Goal: Task Accomplishment & Management: Complete application form

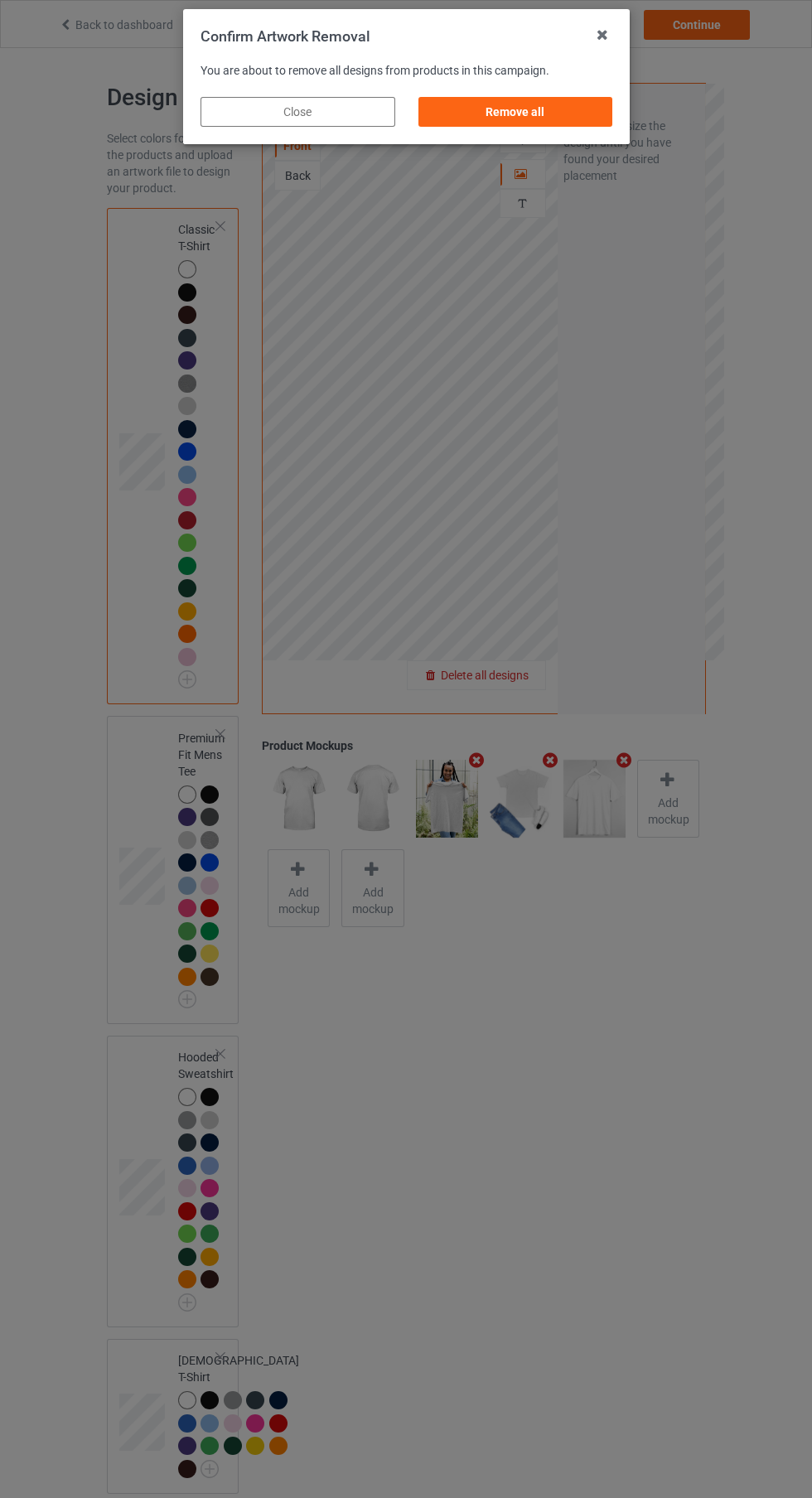
click at [556, 111] on div "Remove all" at bounding box center [515, 112] width 195 height 30
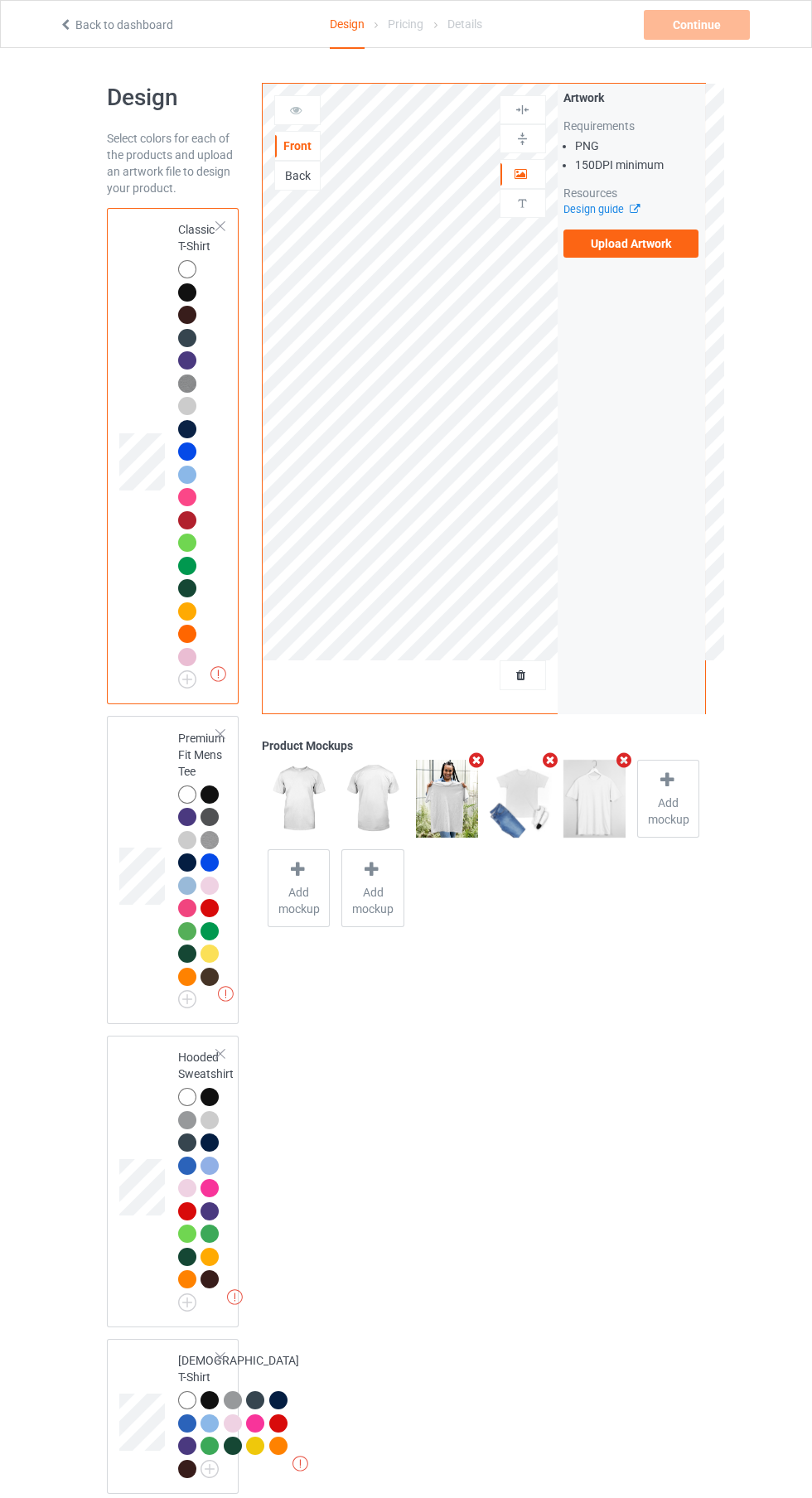
click at [673, 246] on label "Upload Artwork" at bounding box center [631, 243] width 136 height 28
click at [0, 0] on input "Upload Artwork" at bounding box center [0, 0] width 0 height 0
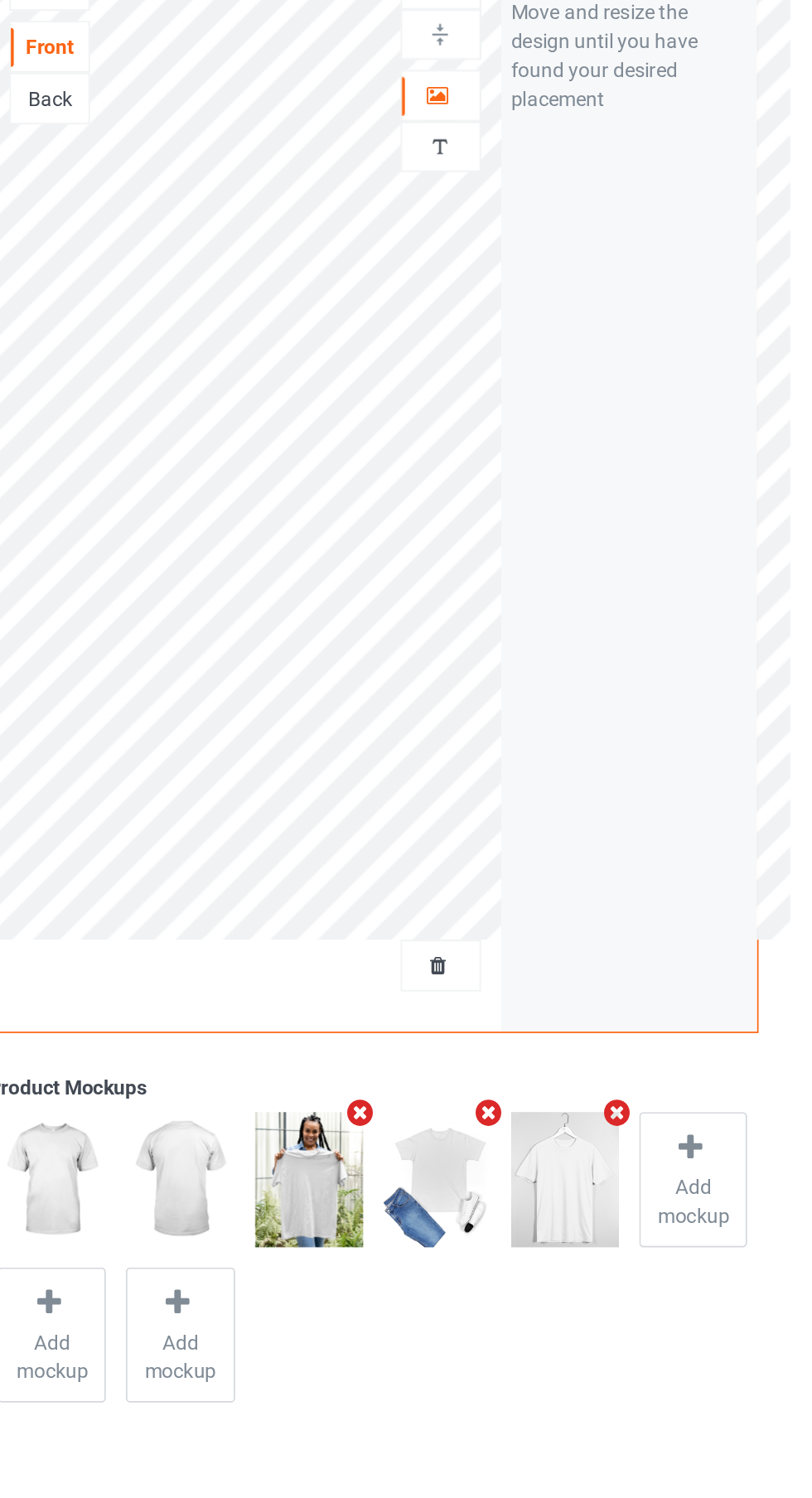
scroll to position [7, 0]
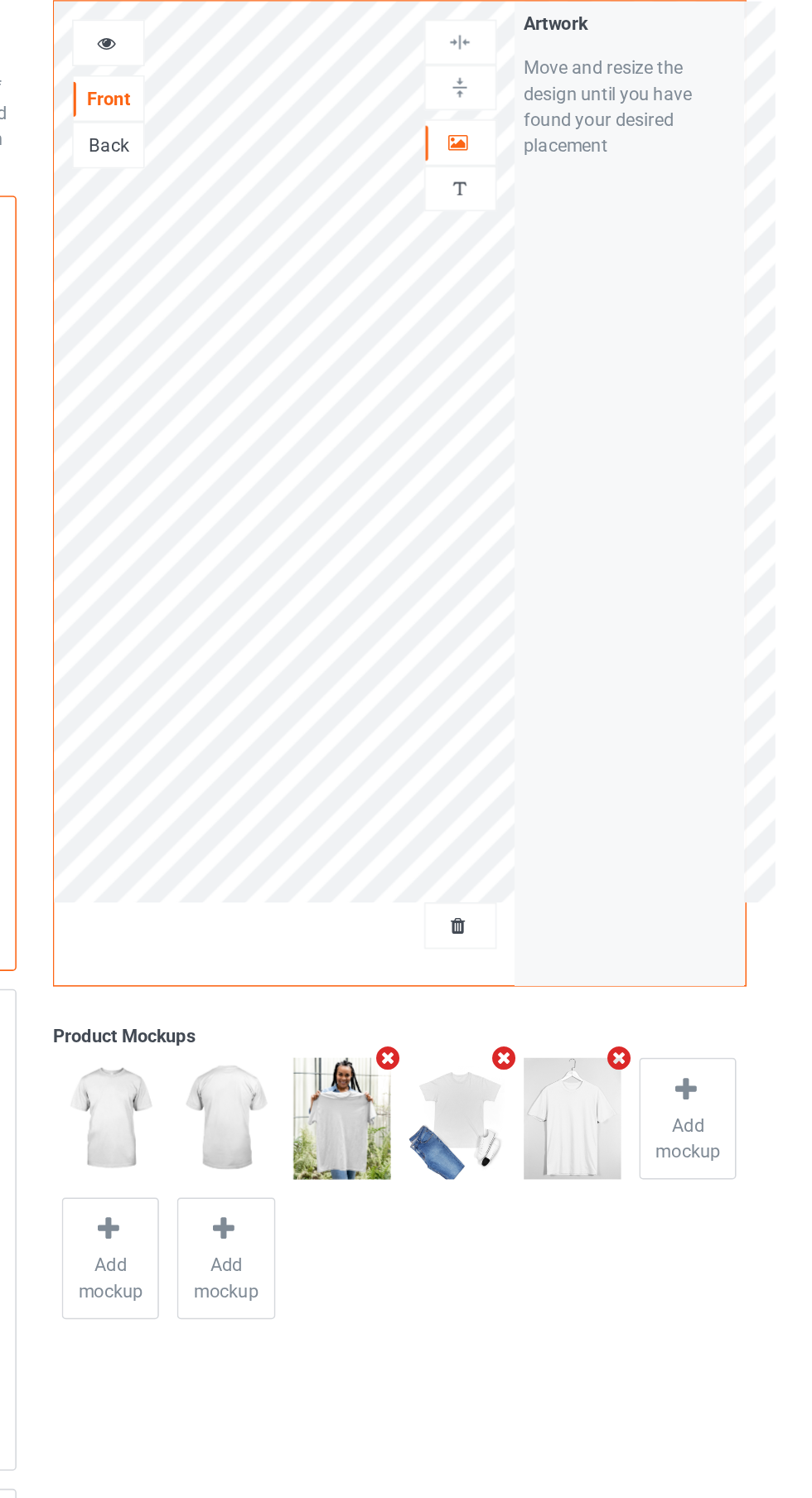
click at [521, 667] on icon at bounding box center [521, 665] width 14 height 12
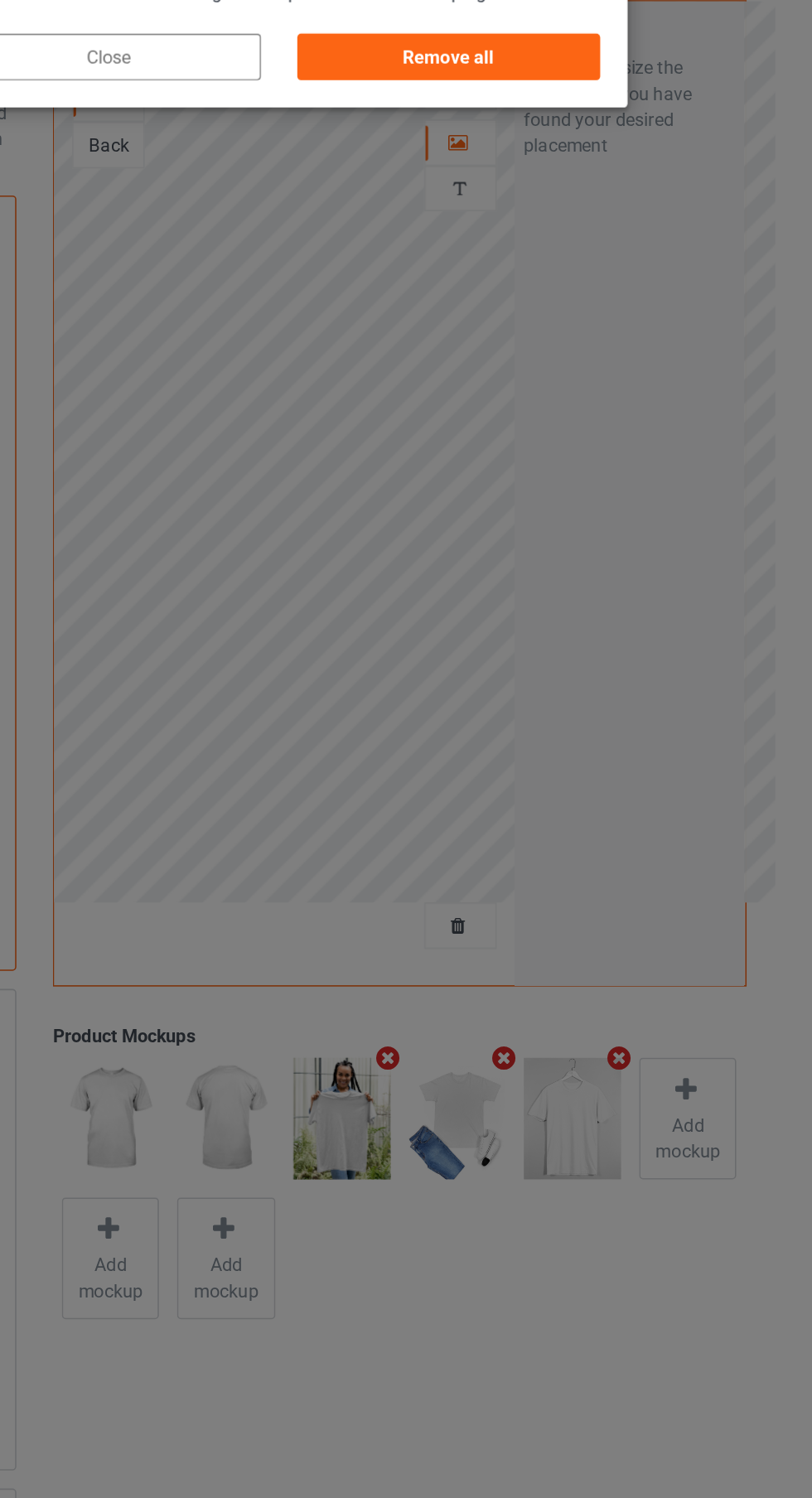
click at [576, 113] on div "Remove all" at bounding box center [515, 112] width 195 height 30
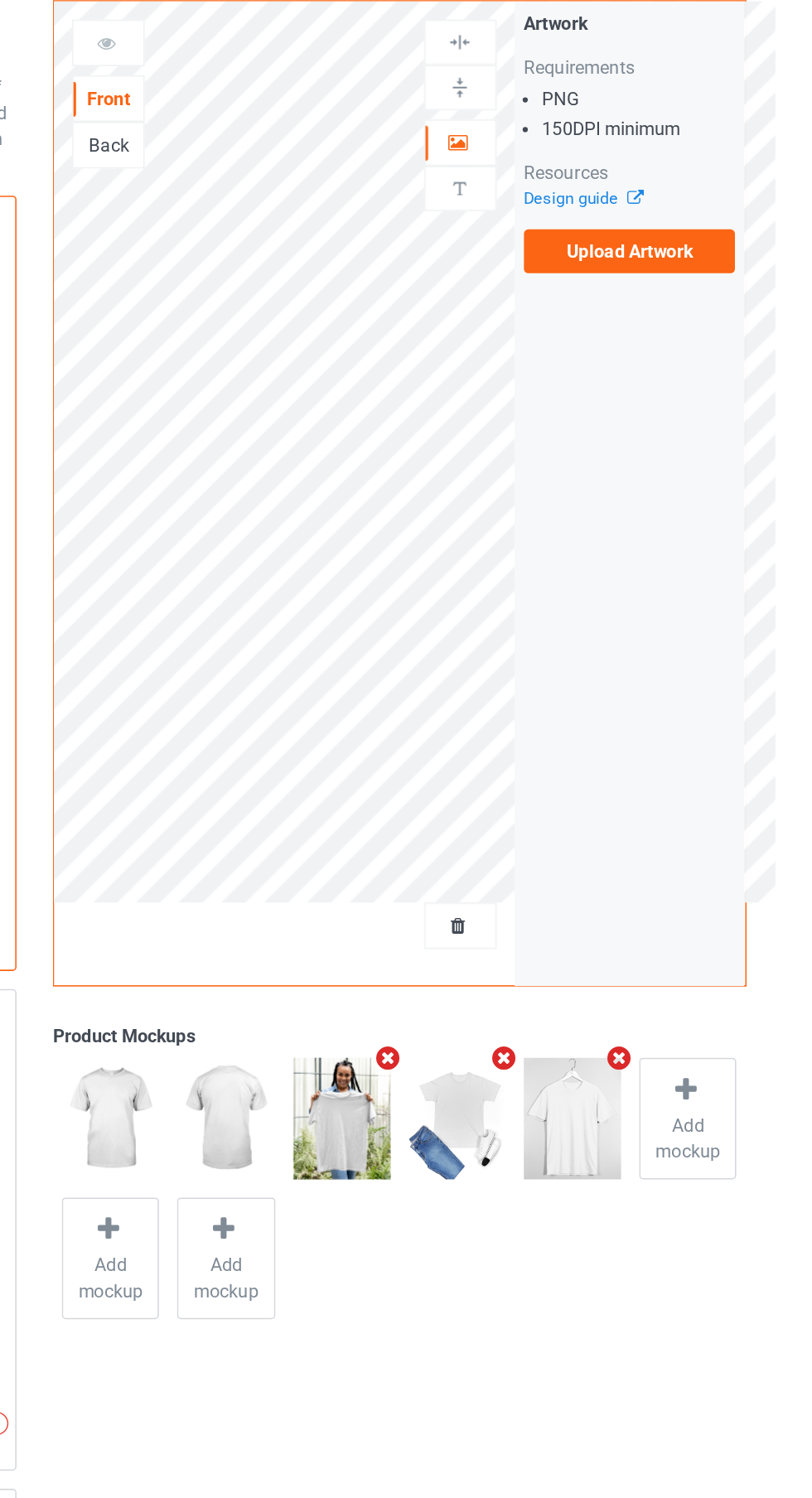
click at [679, 230] on label "Upload Artwork" at bounding box center [631, 236] width 136 height 28
click at [0, 0] on input "Upload Artwork" at bounding box center [0, 0] width 0 height 0
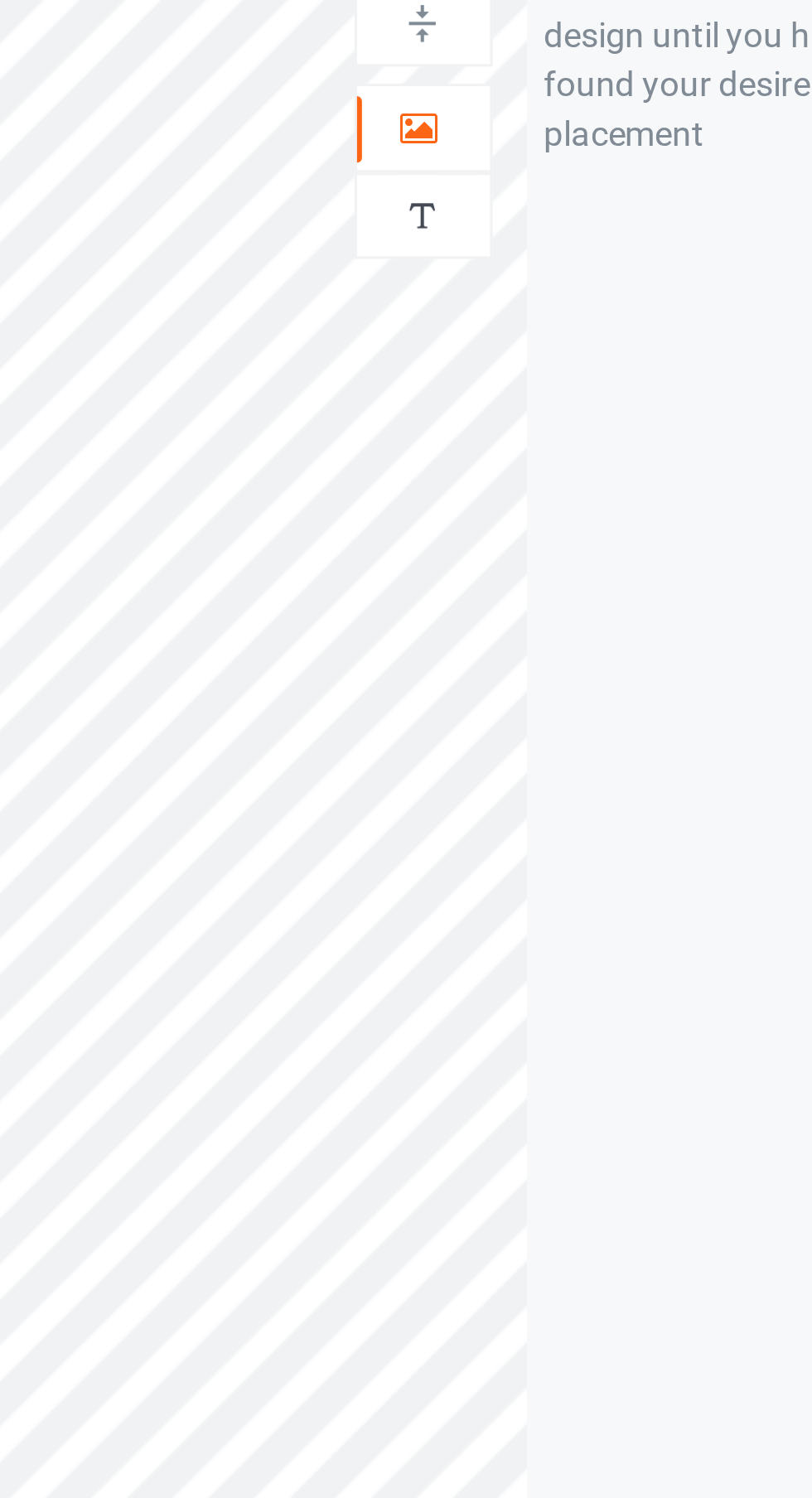
scroll to position [7, 0]
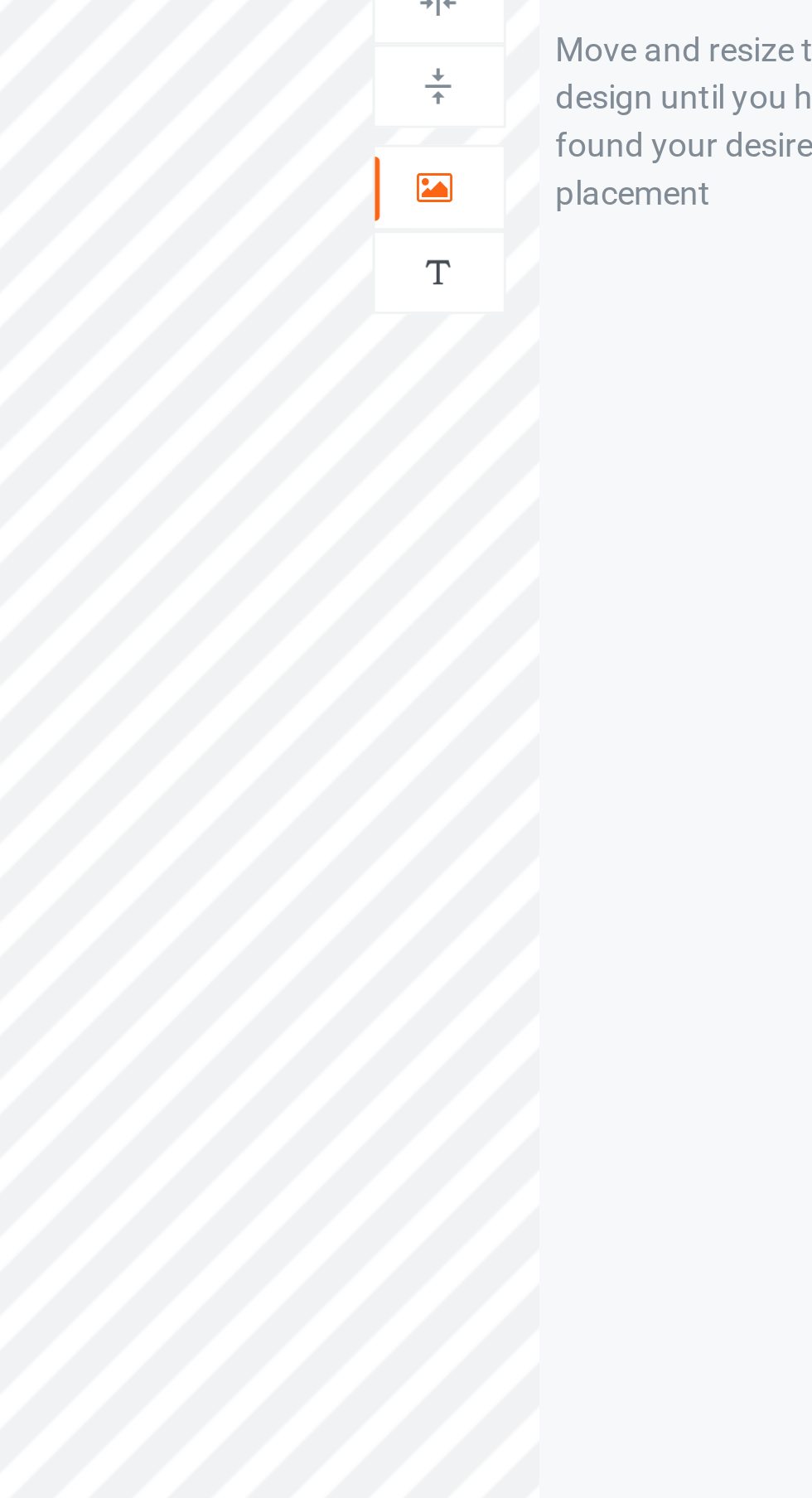
click at [524, 166] on icon at bounding box center [521, 164] width 14 height 12
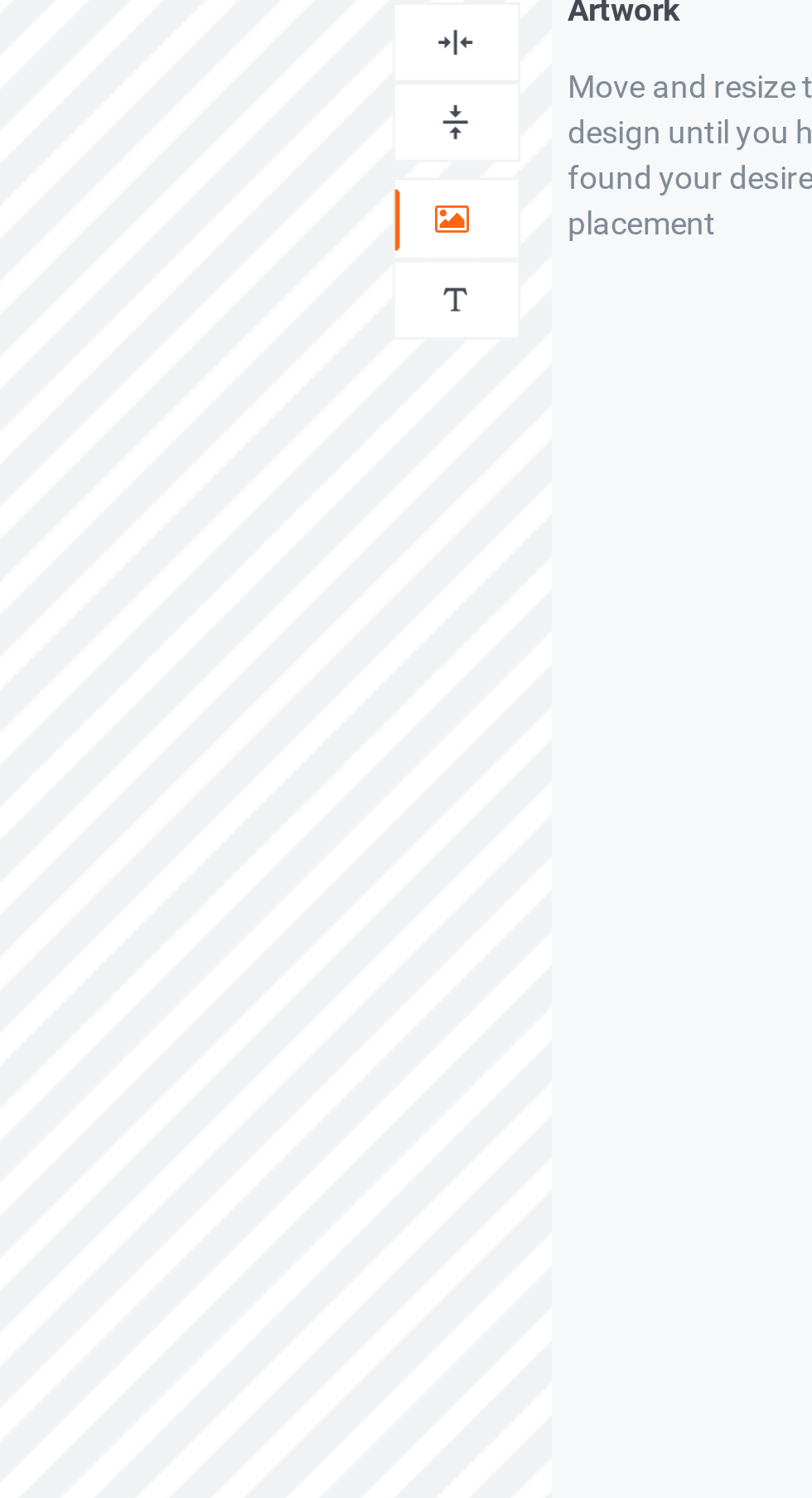
scroll to position [0, 0]
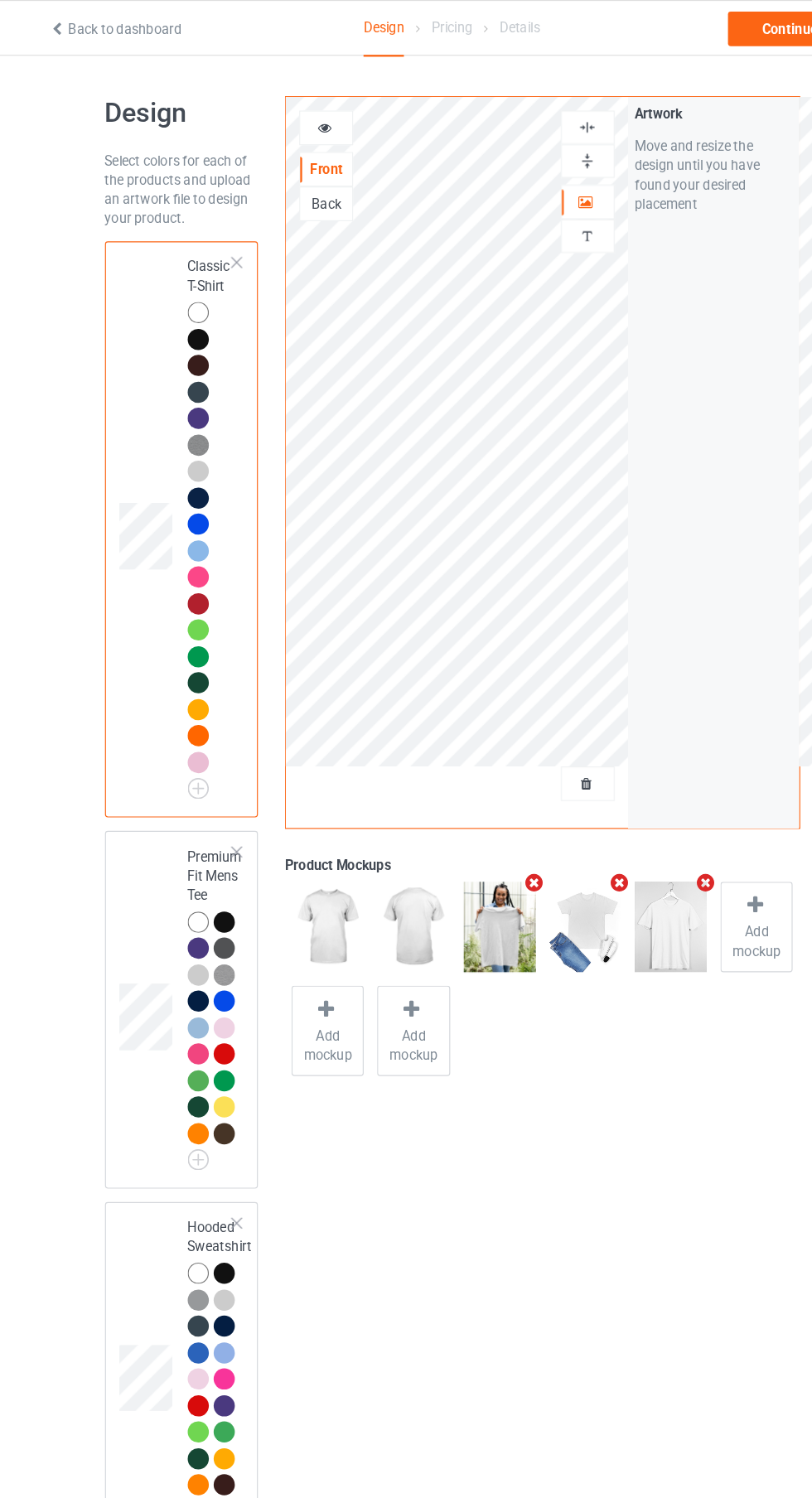
click at [0, 0] on img at bounding box center [0, 0] width 0 height 0
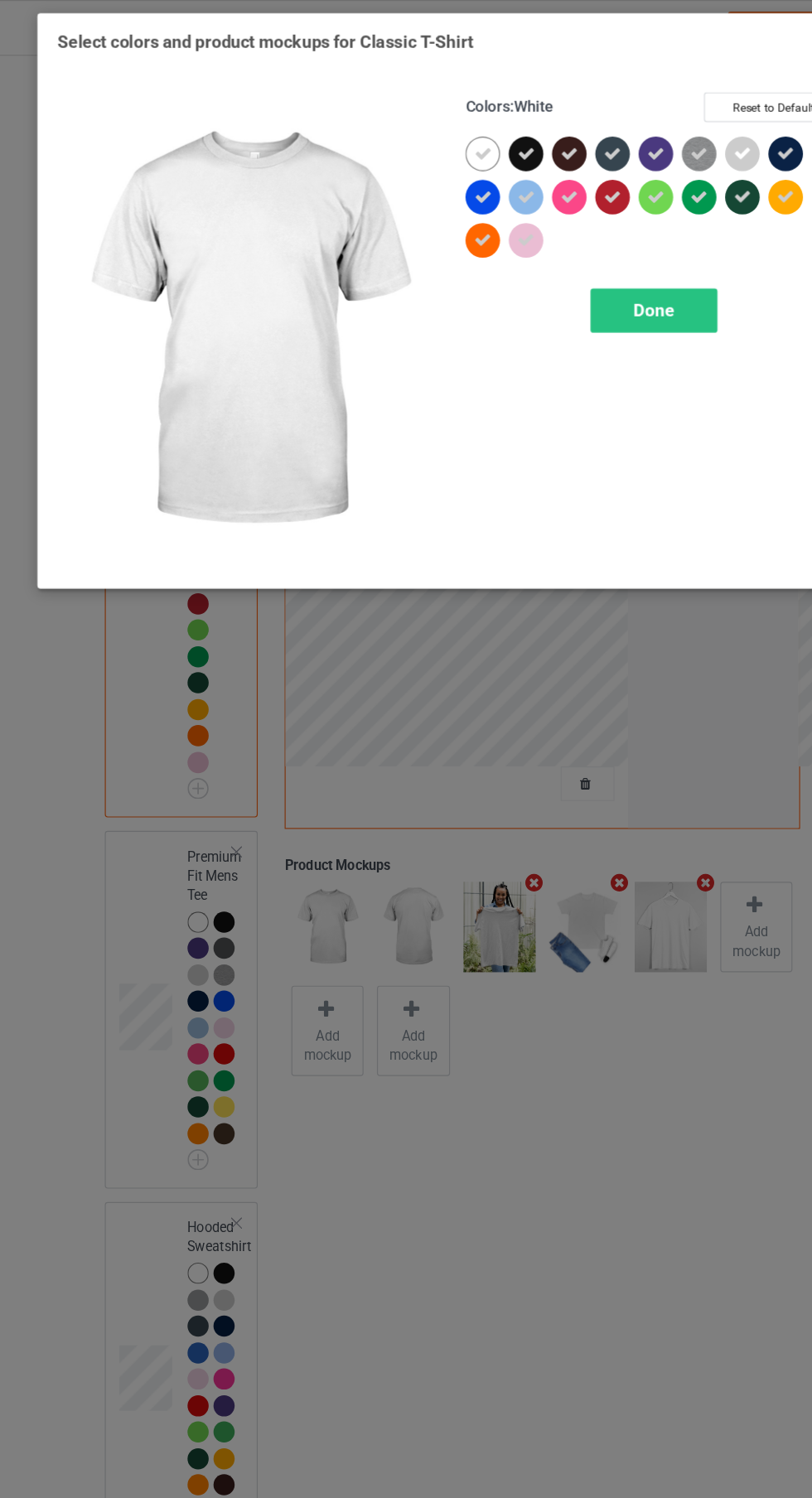
click at [433, 132] on icon at bounding box center [433, 133] width 15 height 15
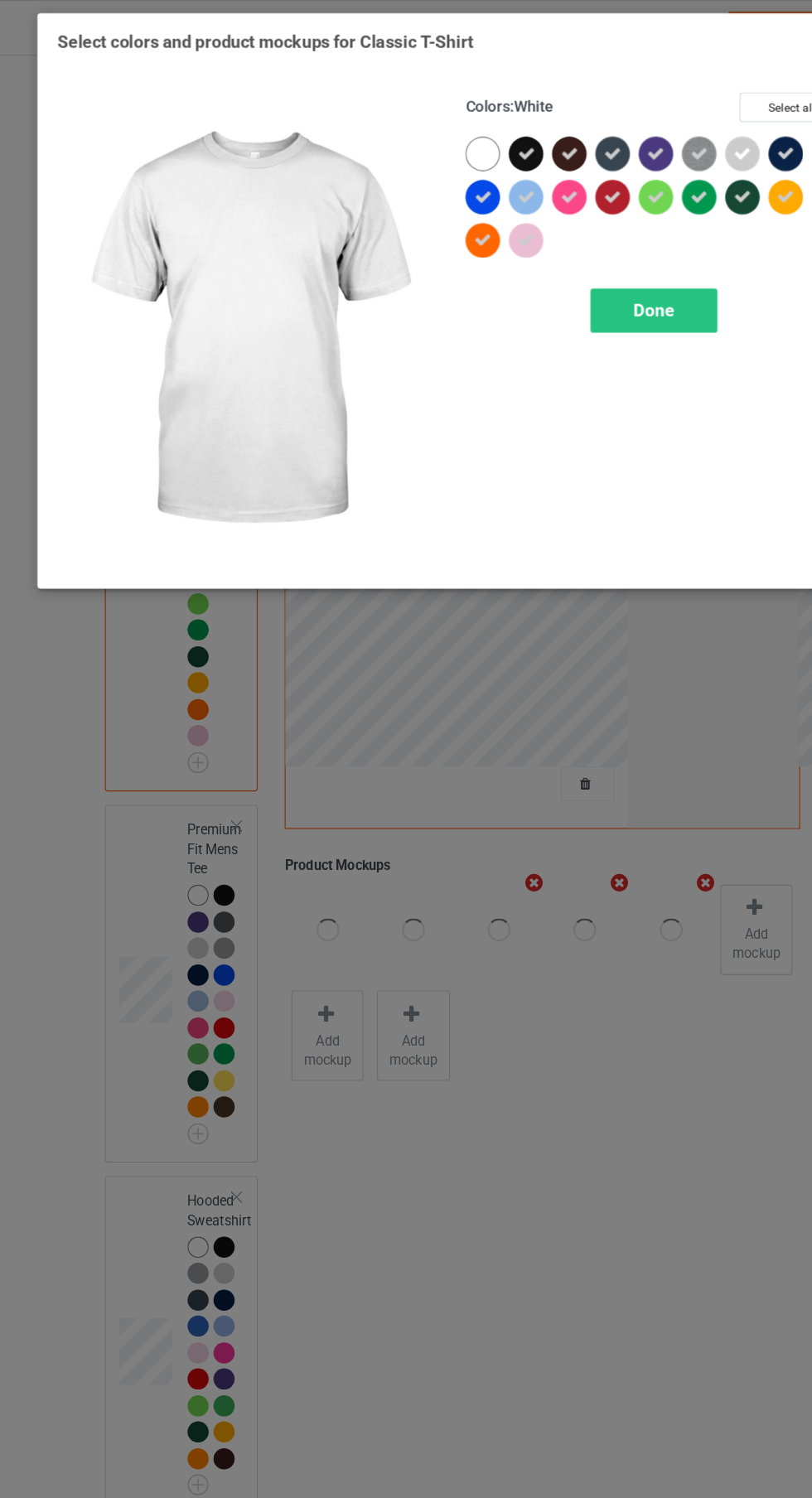
click at [575, 261] on span "Done" at bounding box center [580, 267] width 35 height 17
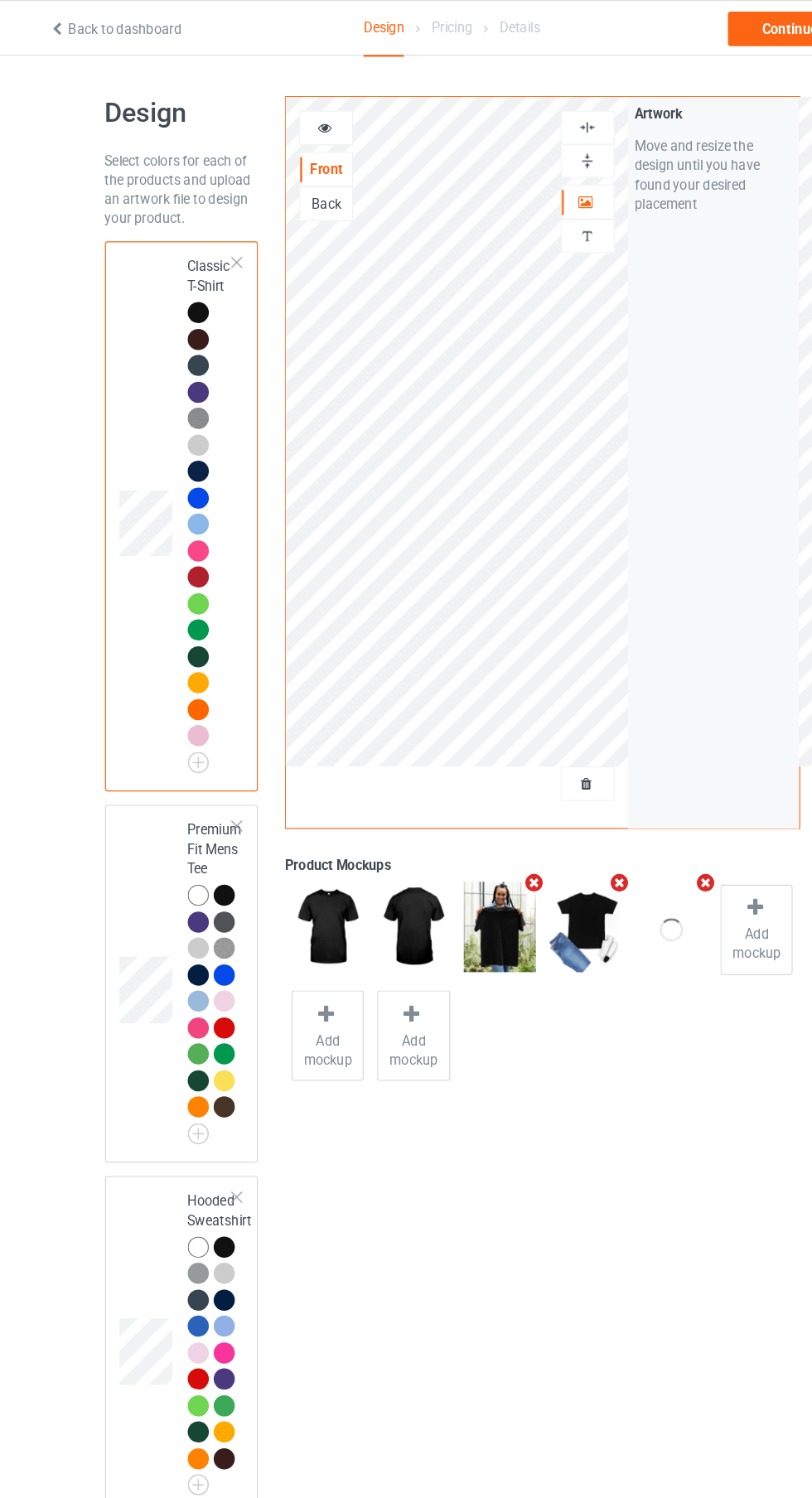
click at [0, 0] on img at bounding box center [0, 0] width 0 height 0
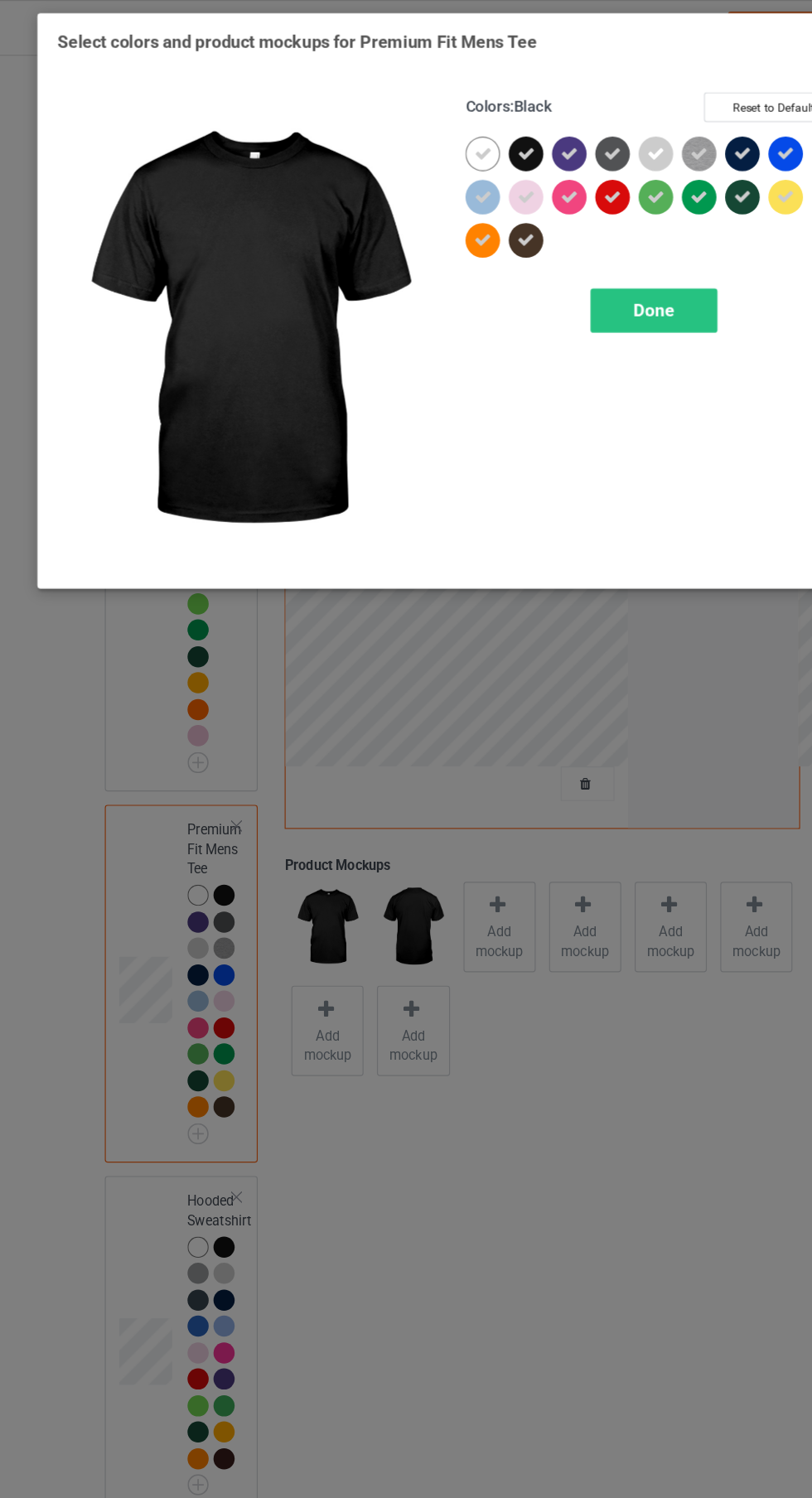
click at [432, 125] on icon at bounding box center [433, 133] width 15 height 15
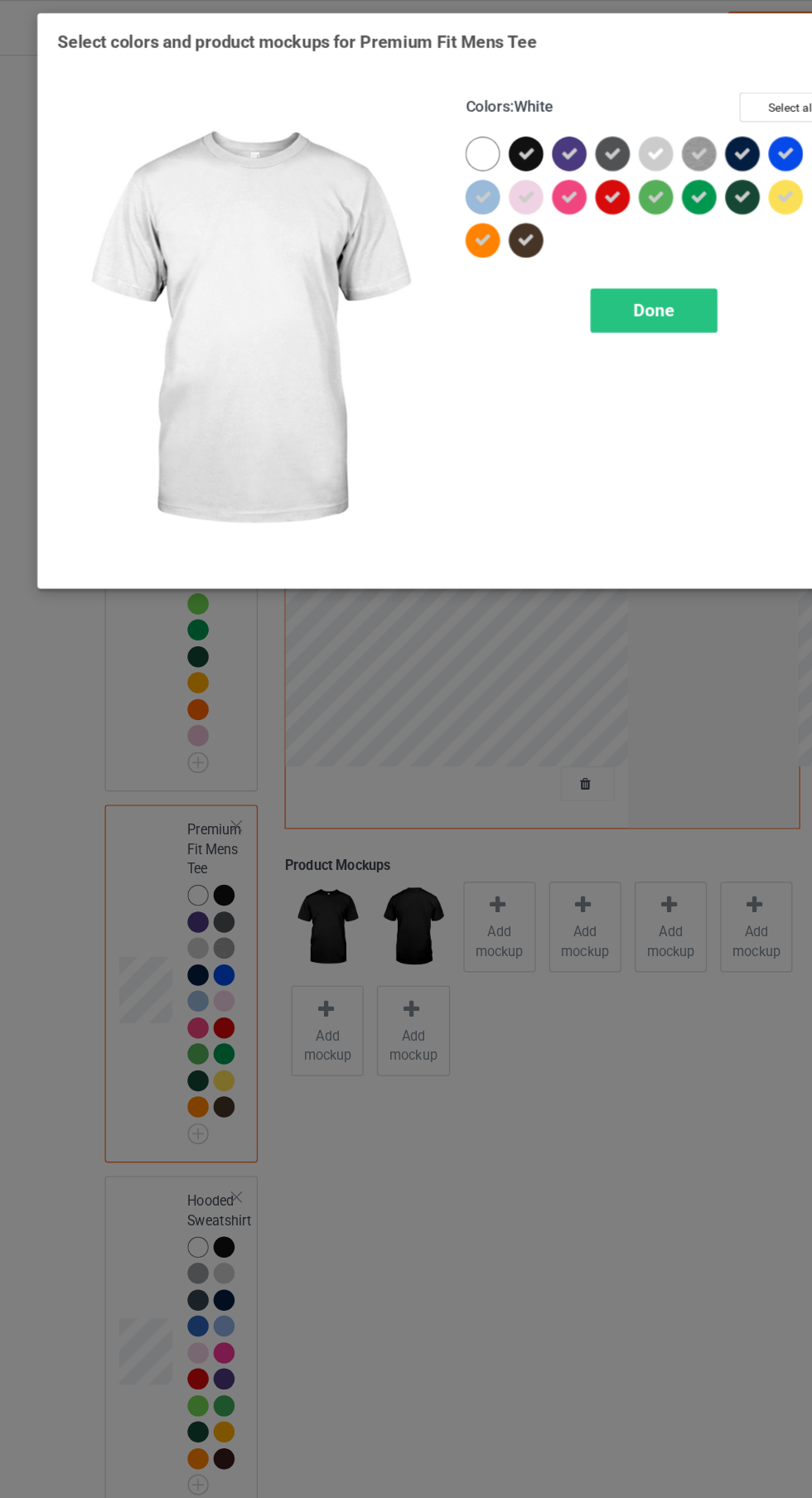
click at [585, 269] on span "Done" at bounding box center [580, 267] width 35 height 17
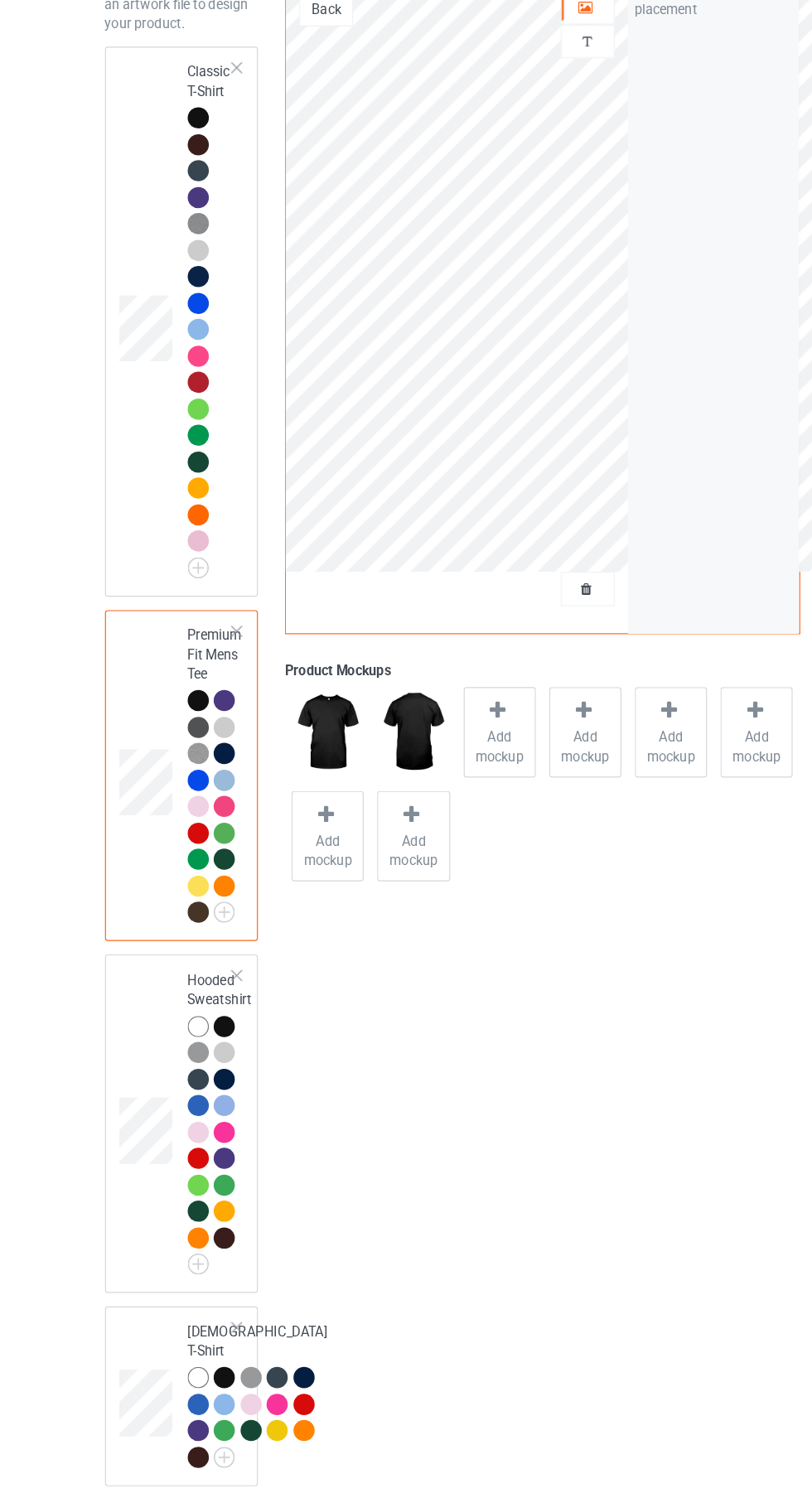
click at [0, 0] on img at bounding box center [0, 0] width 0 height 0
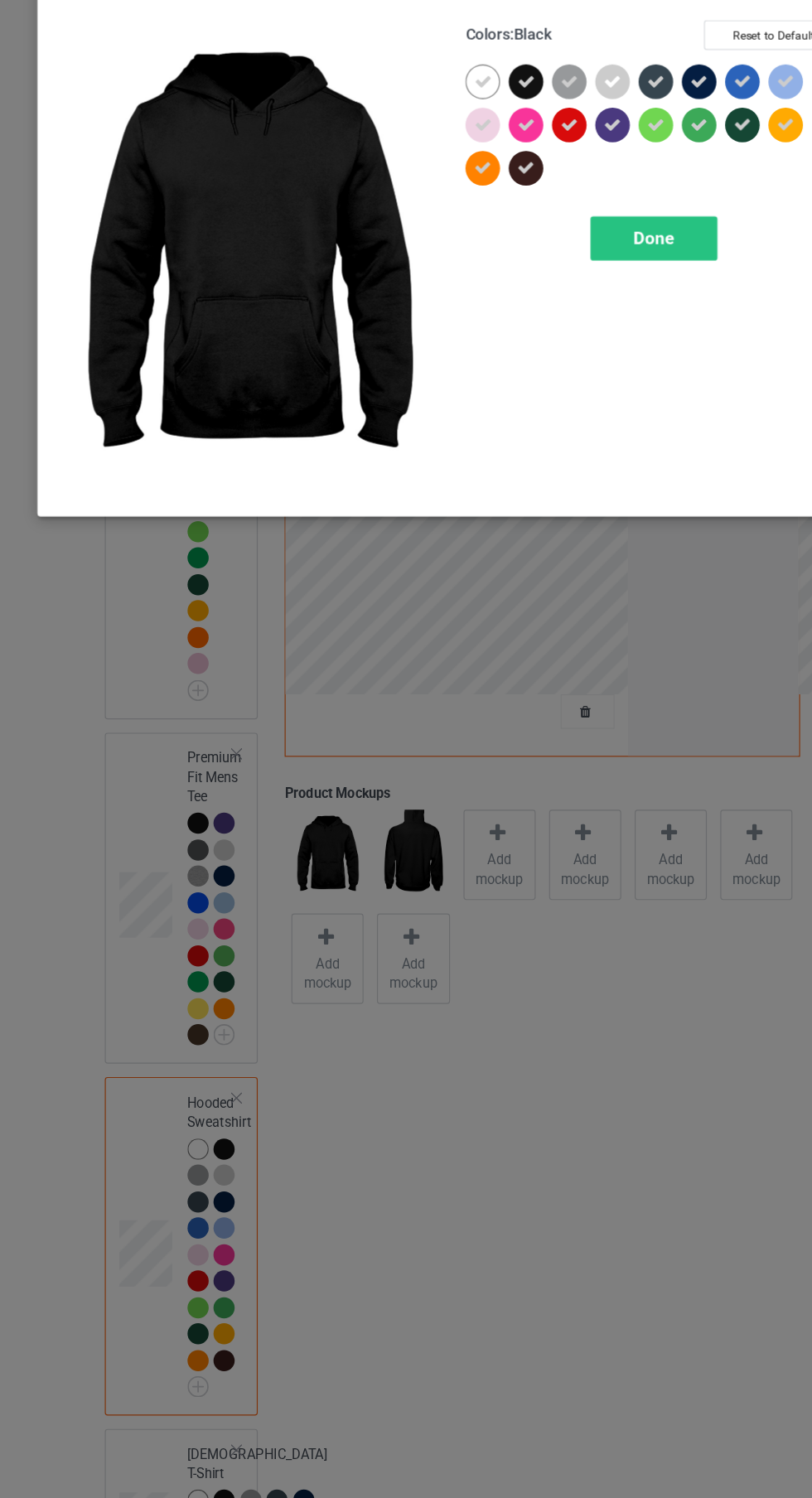
click at [433, 132] on icon at bounding box center [433, 133] width 15 height 15
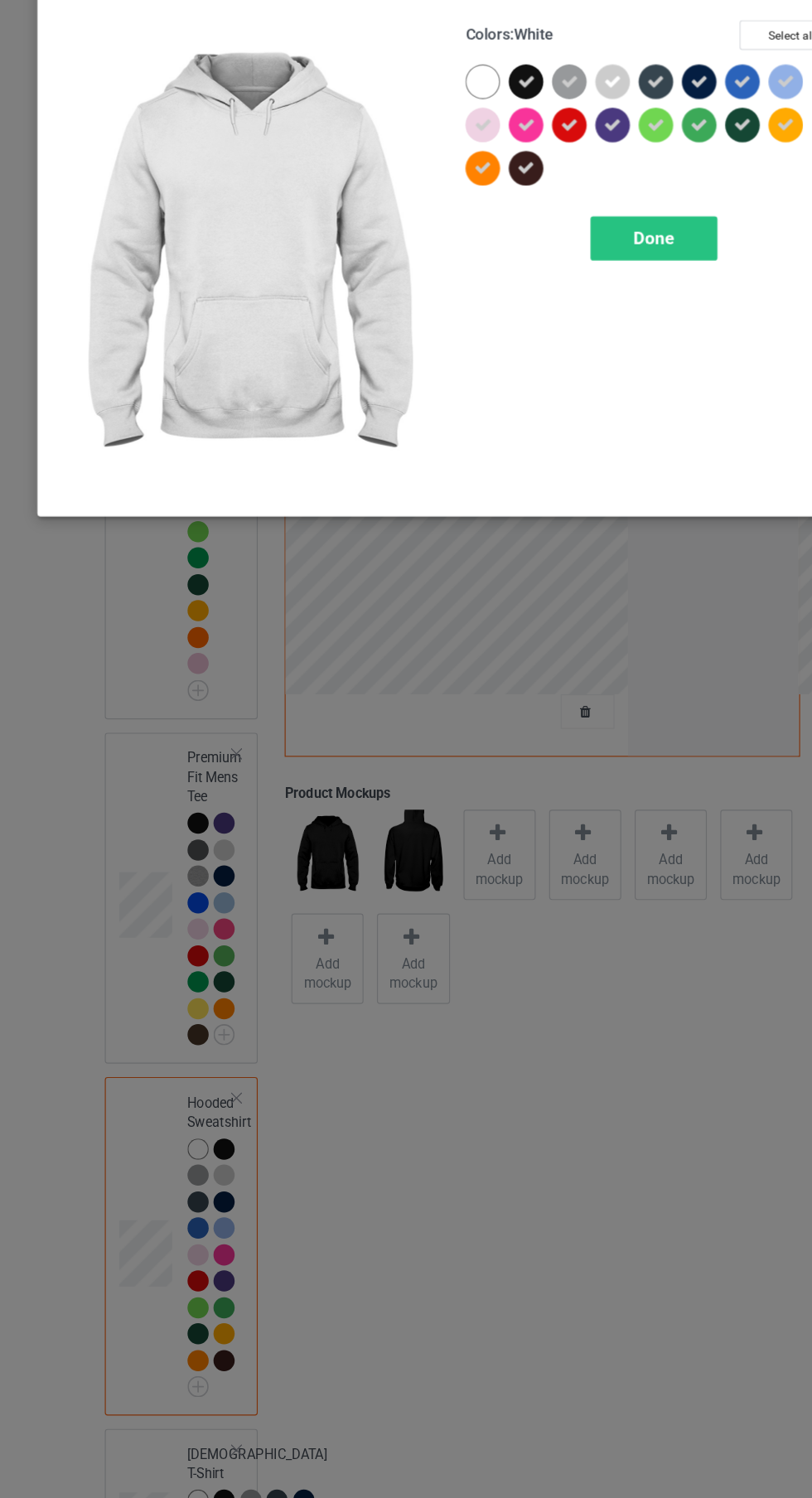
click at [585, 261] on span "Done" at bounding box center [580, 267] width 35 height 17
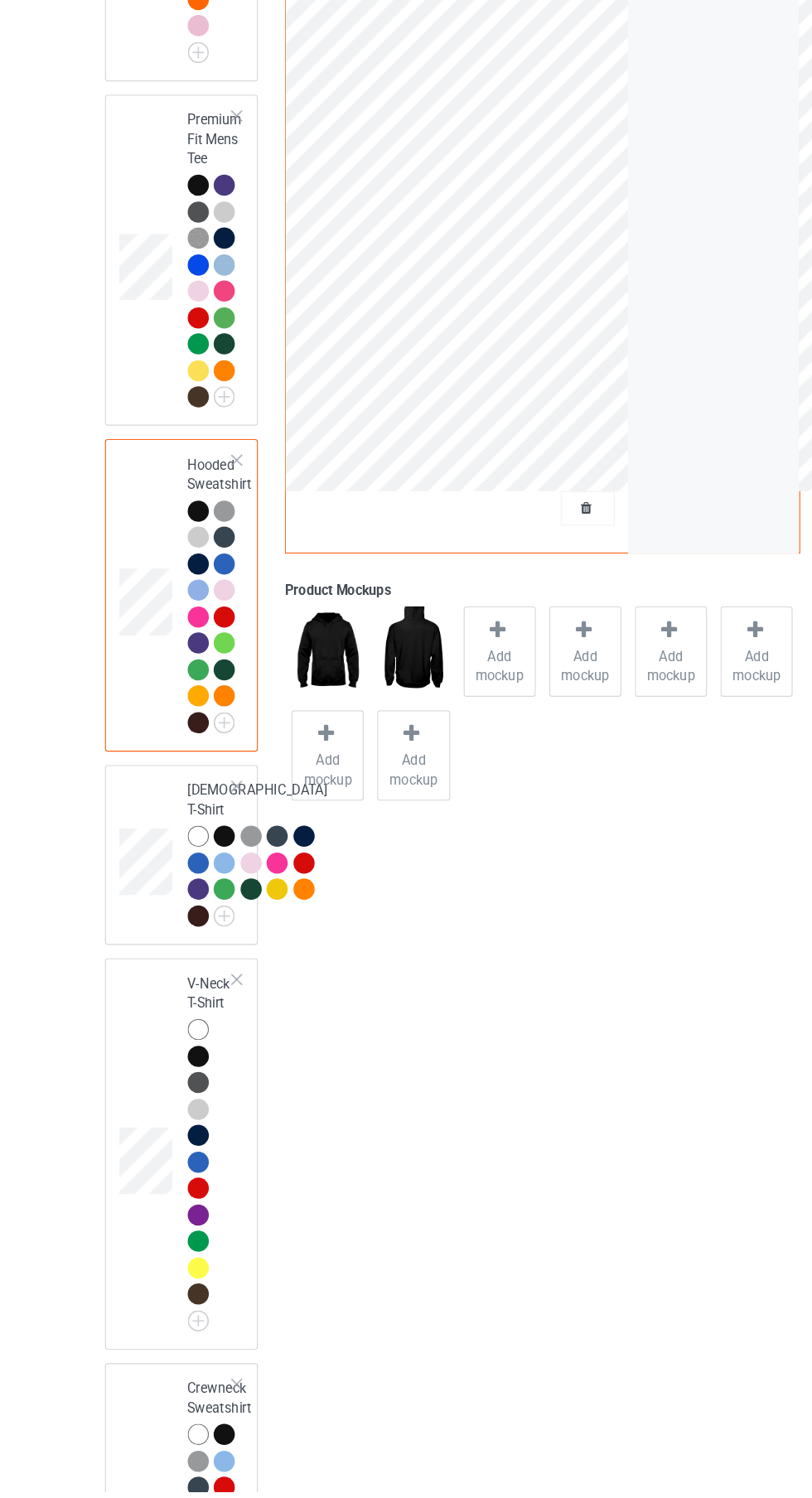
scroll to position [400, 0]
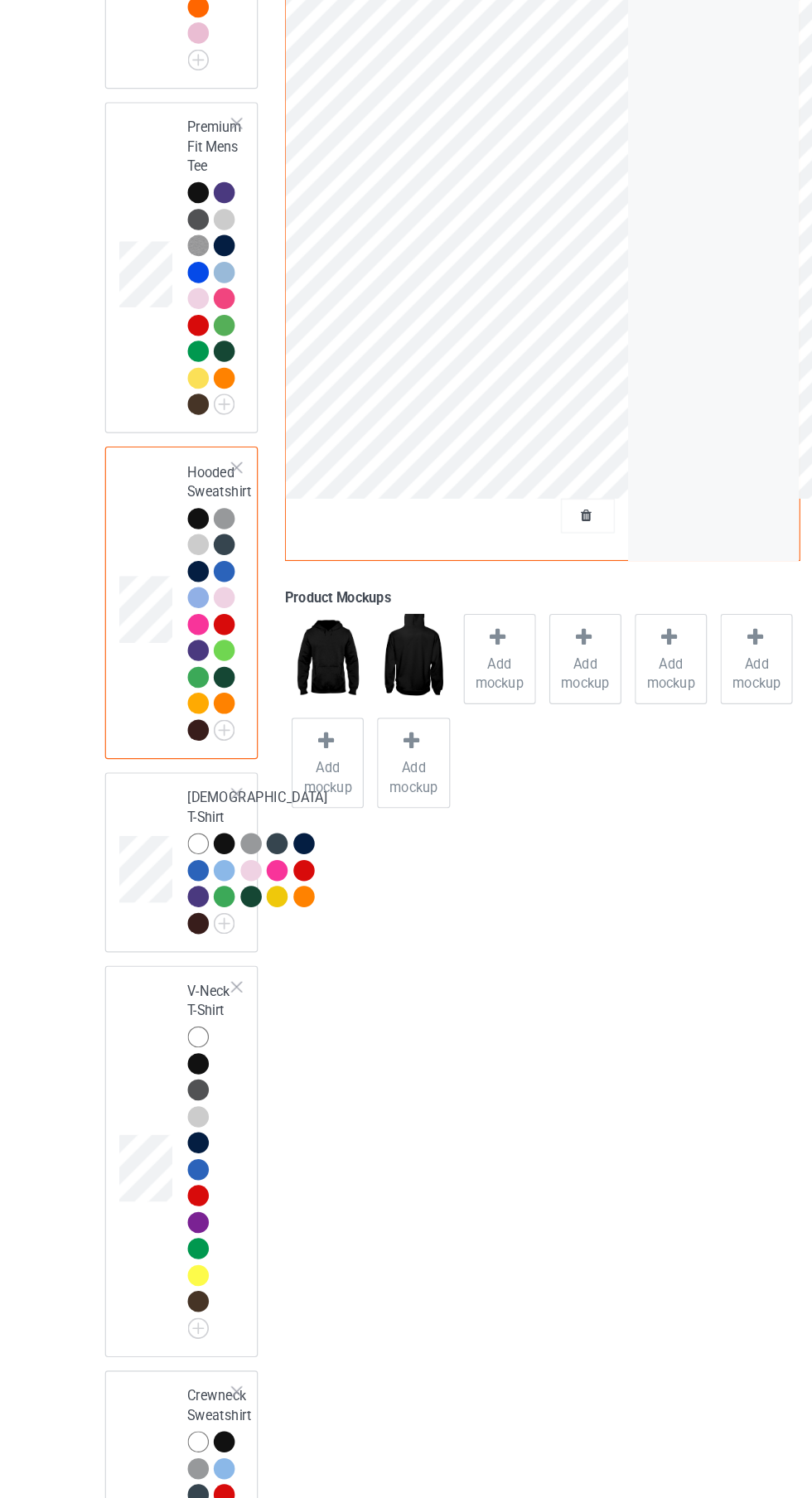
click at [0, 0] on img at bounding box center [0, 0] width 0 height 0
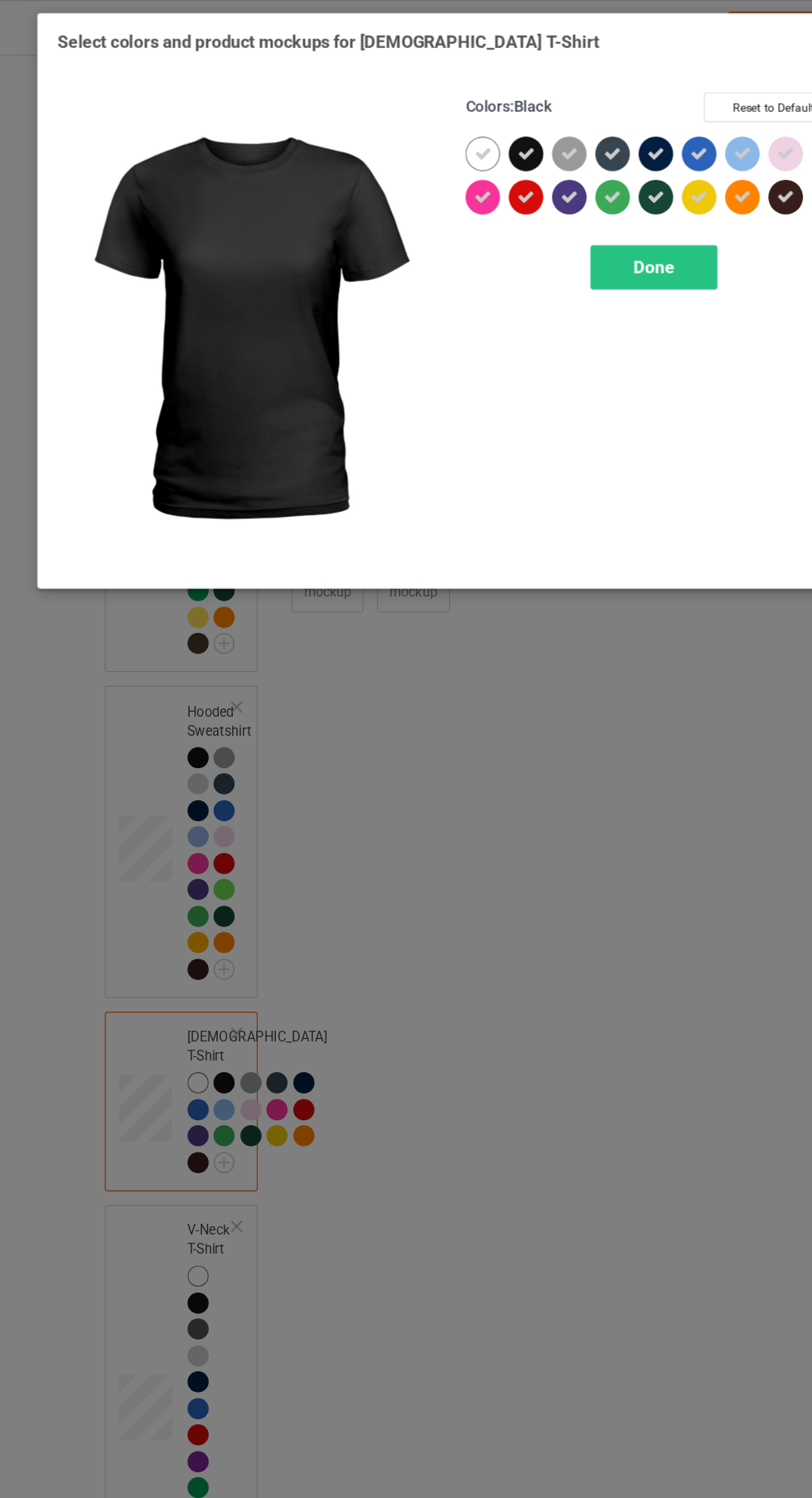
scroll to position [400, 0]
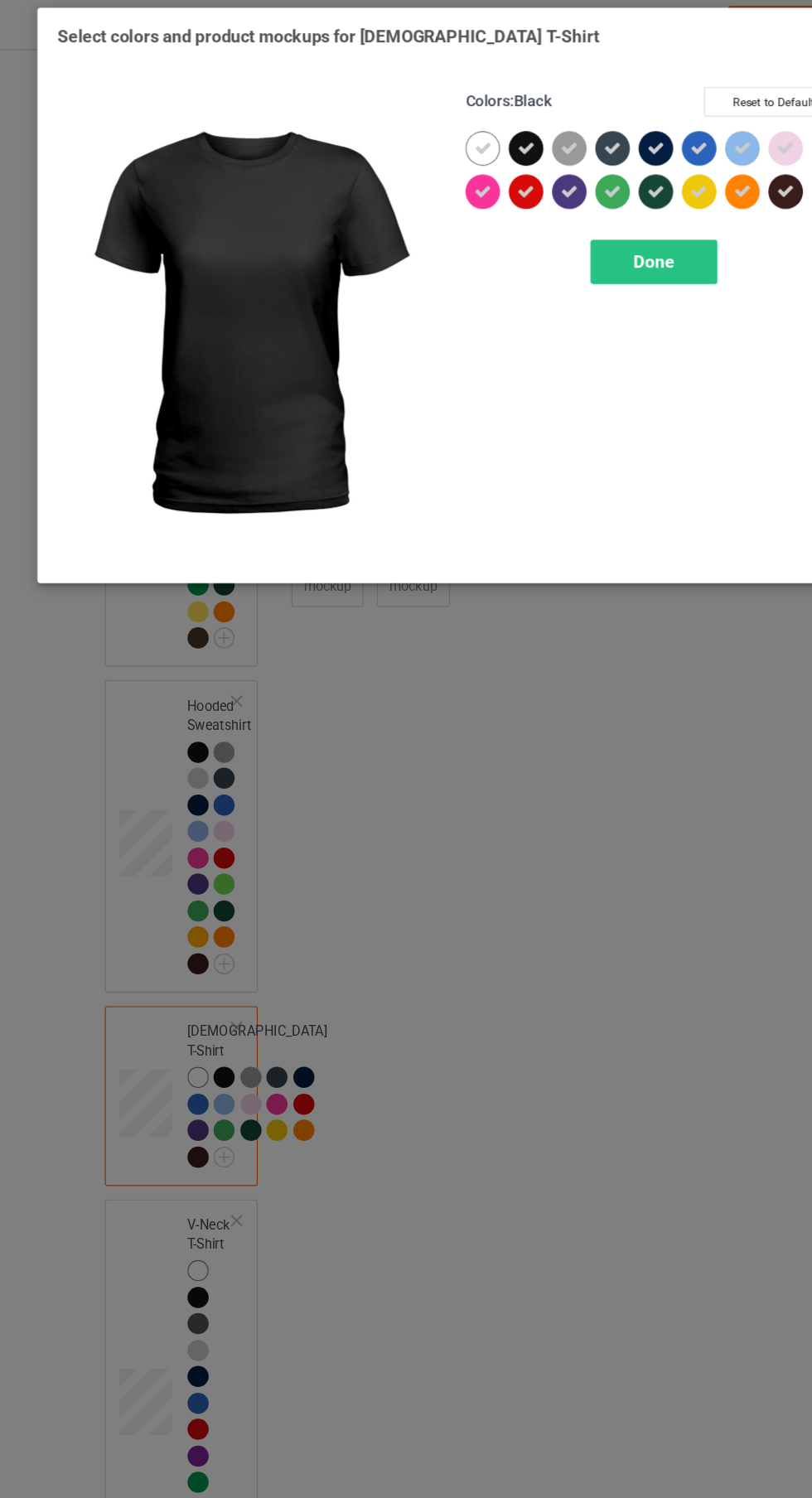
click at [431, 130] on icon at bounding box center [433, 133] width 15 height 15
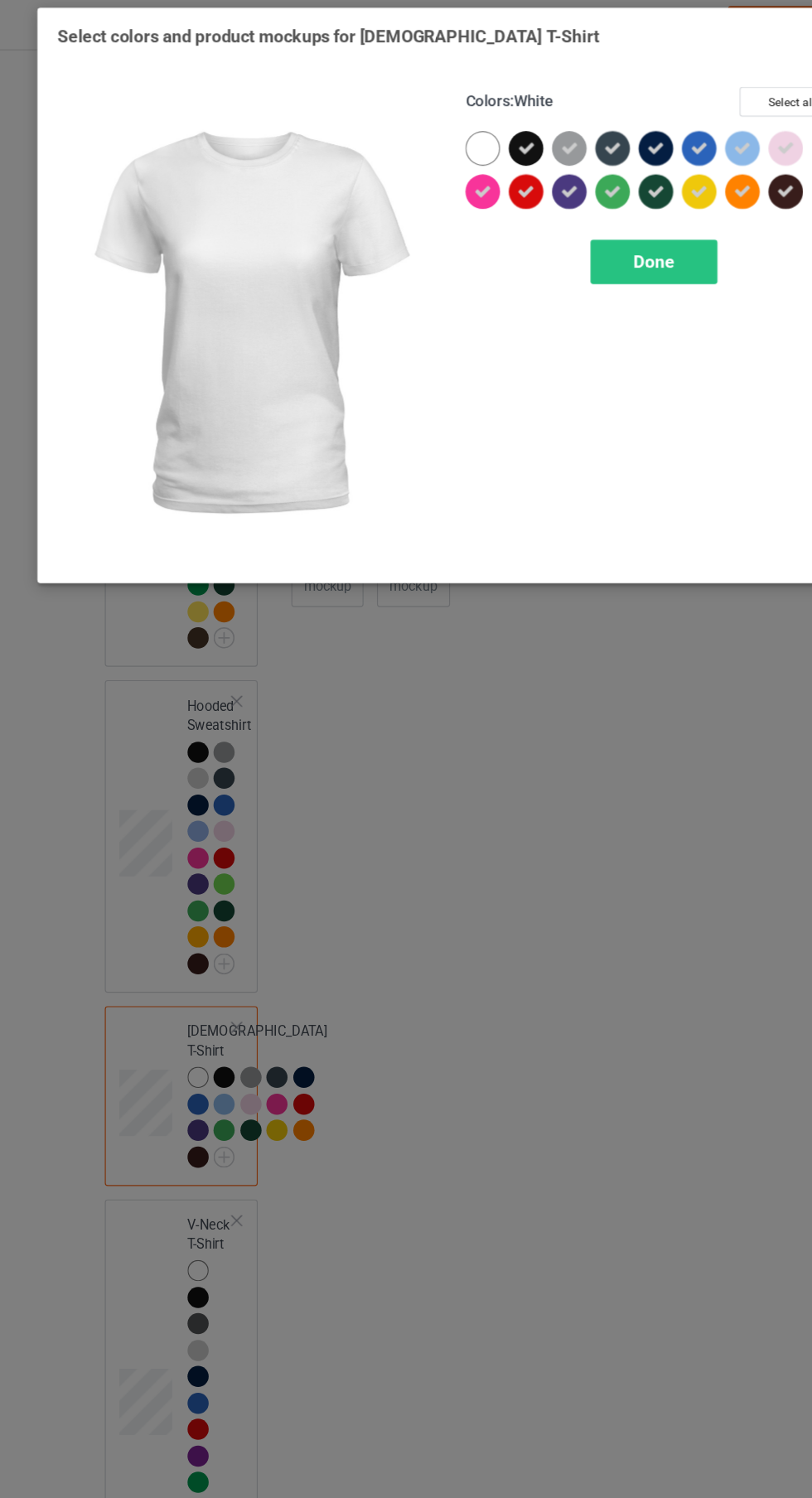
click at [574, 222] on span "Done" at bounding box center [580, 230] width 35 height 17
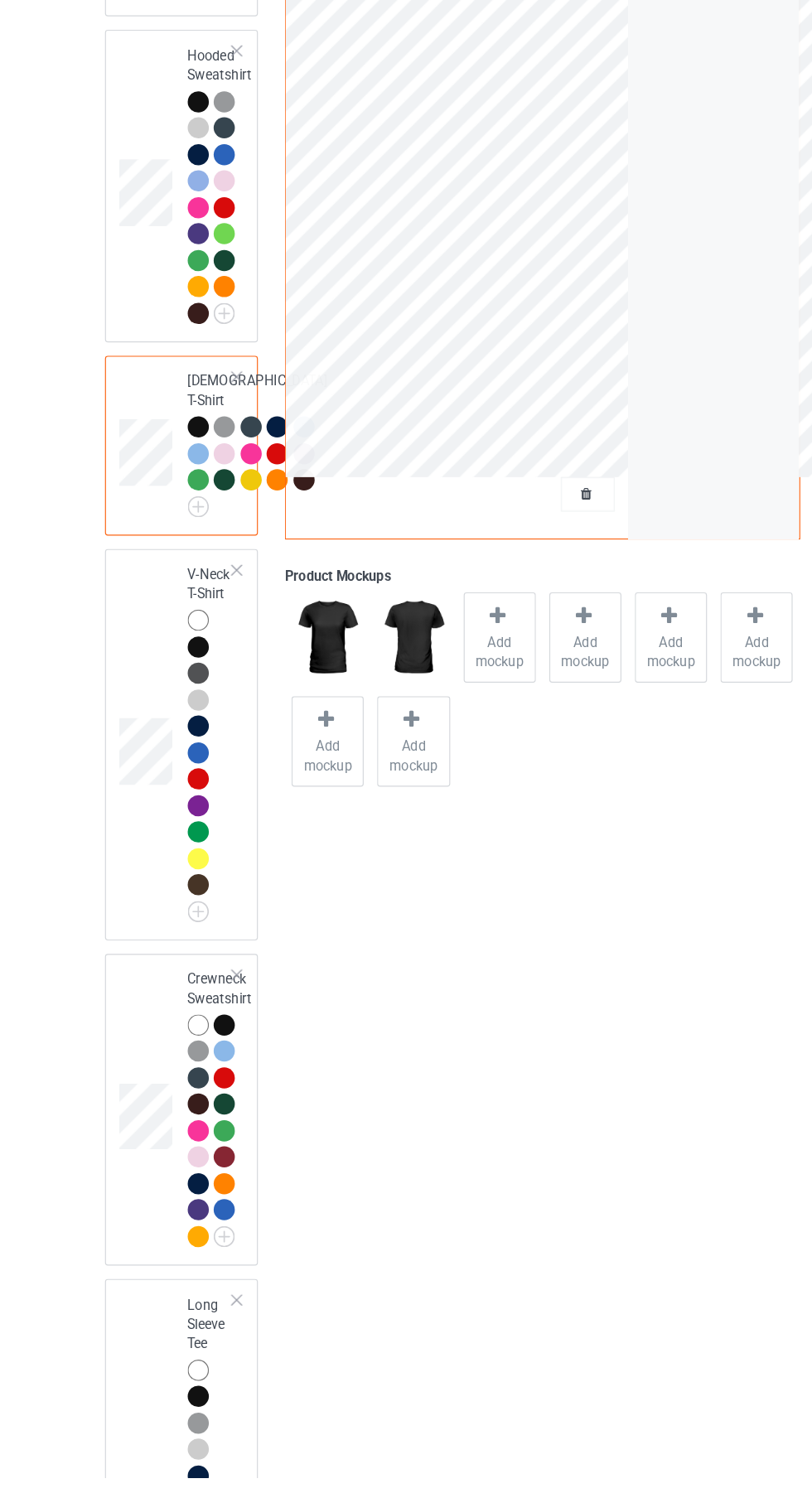
scroll to position [756, 0]
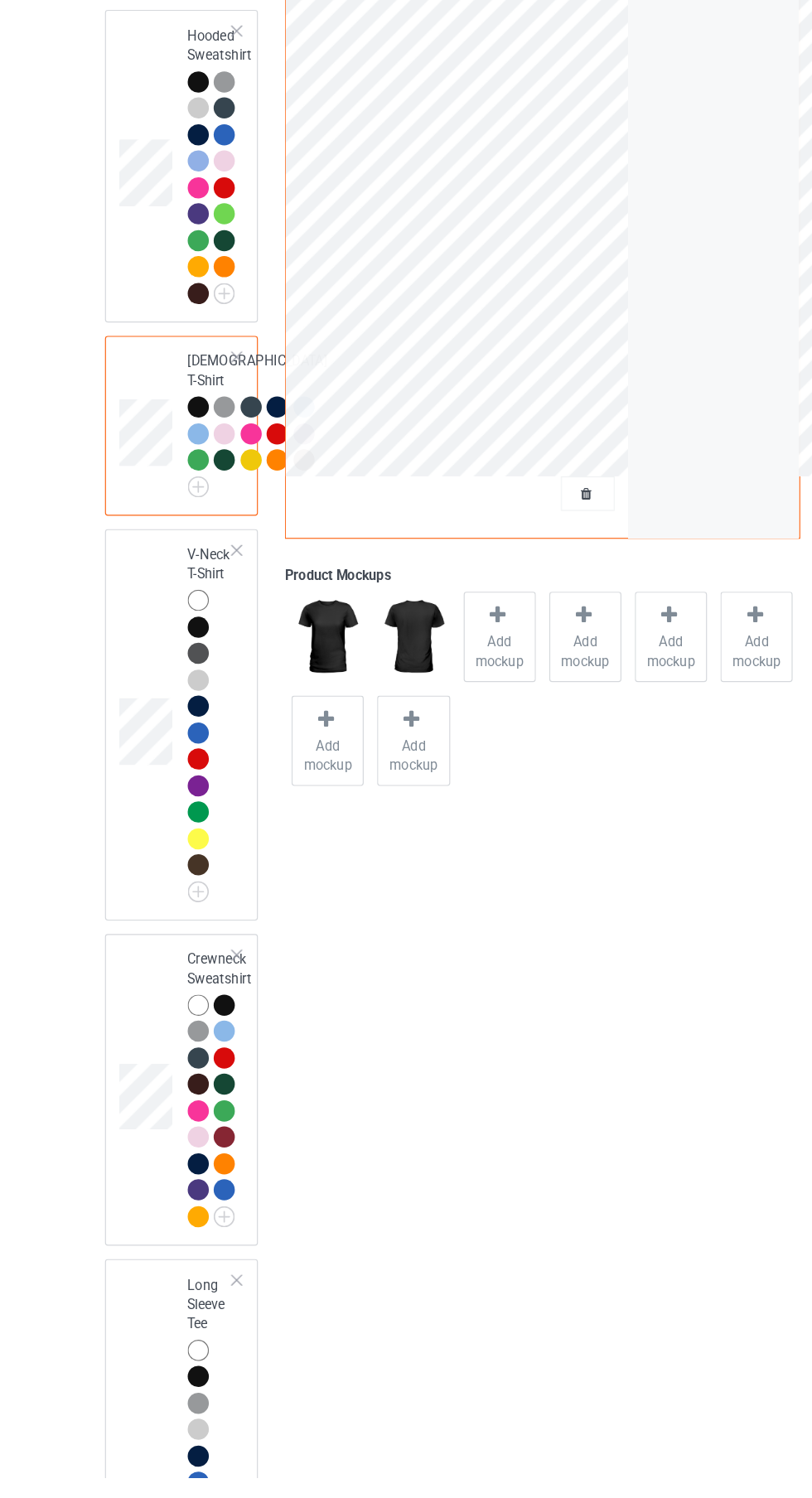
click at [0, 0] on img at bounding box center [0, 0] width 0 height 0
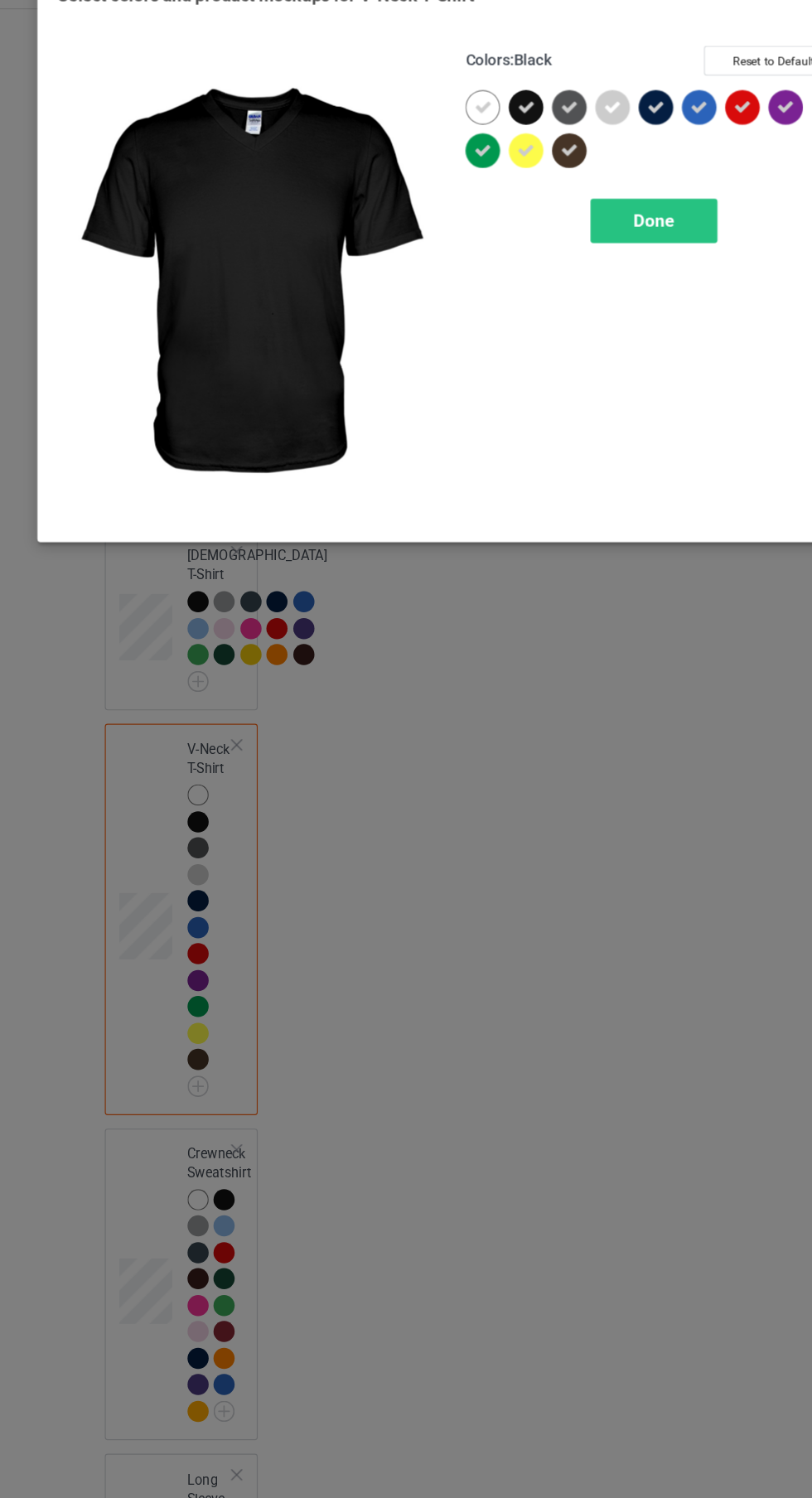
scroll to position [774, 0]
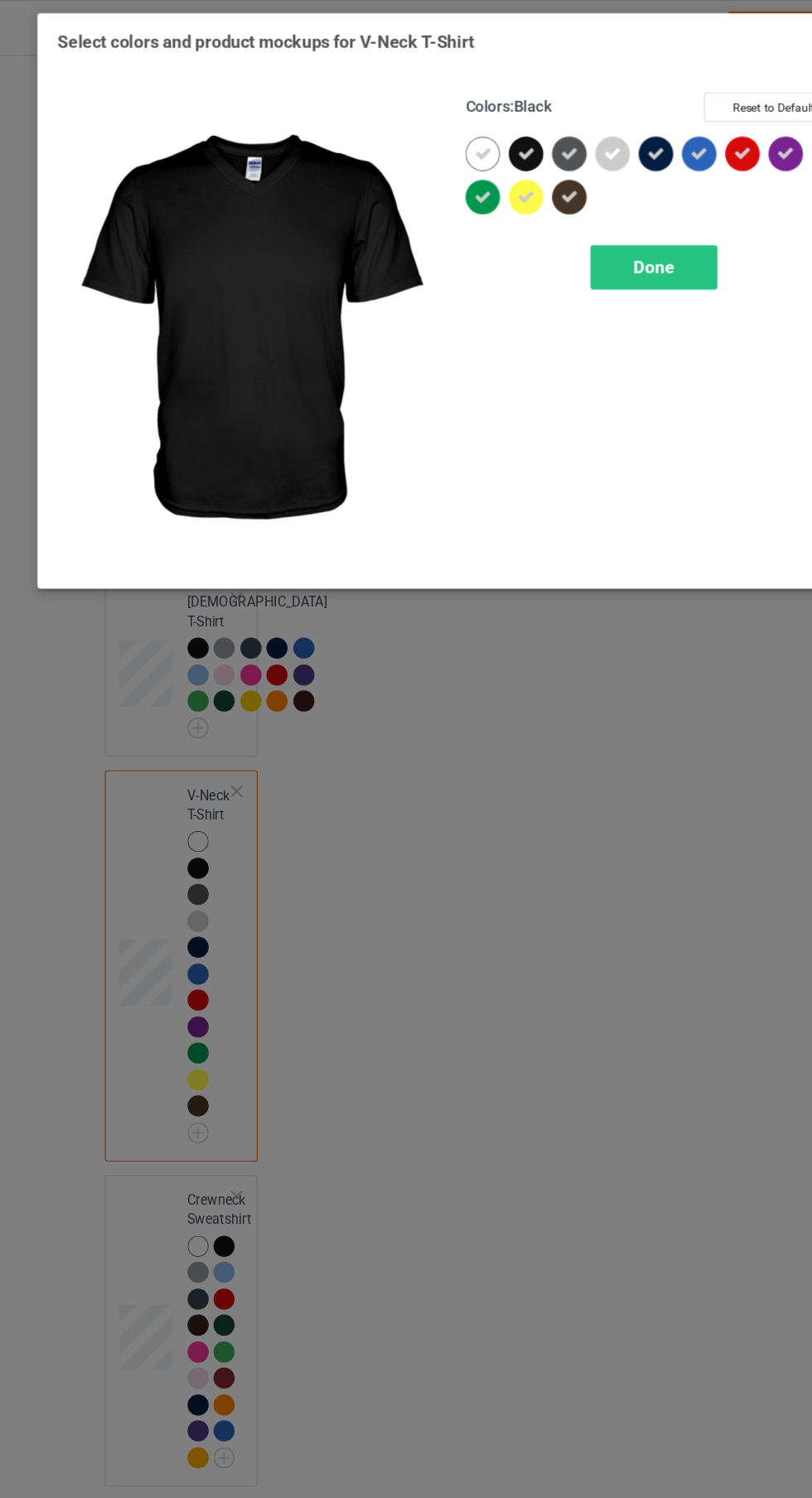
click at [433, 132] on icon at bounding box center [433, 133] width 15 height 15
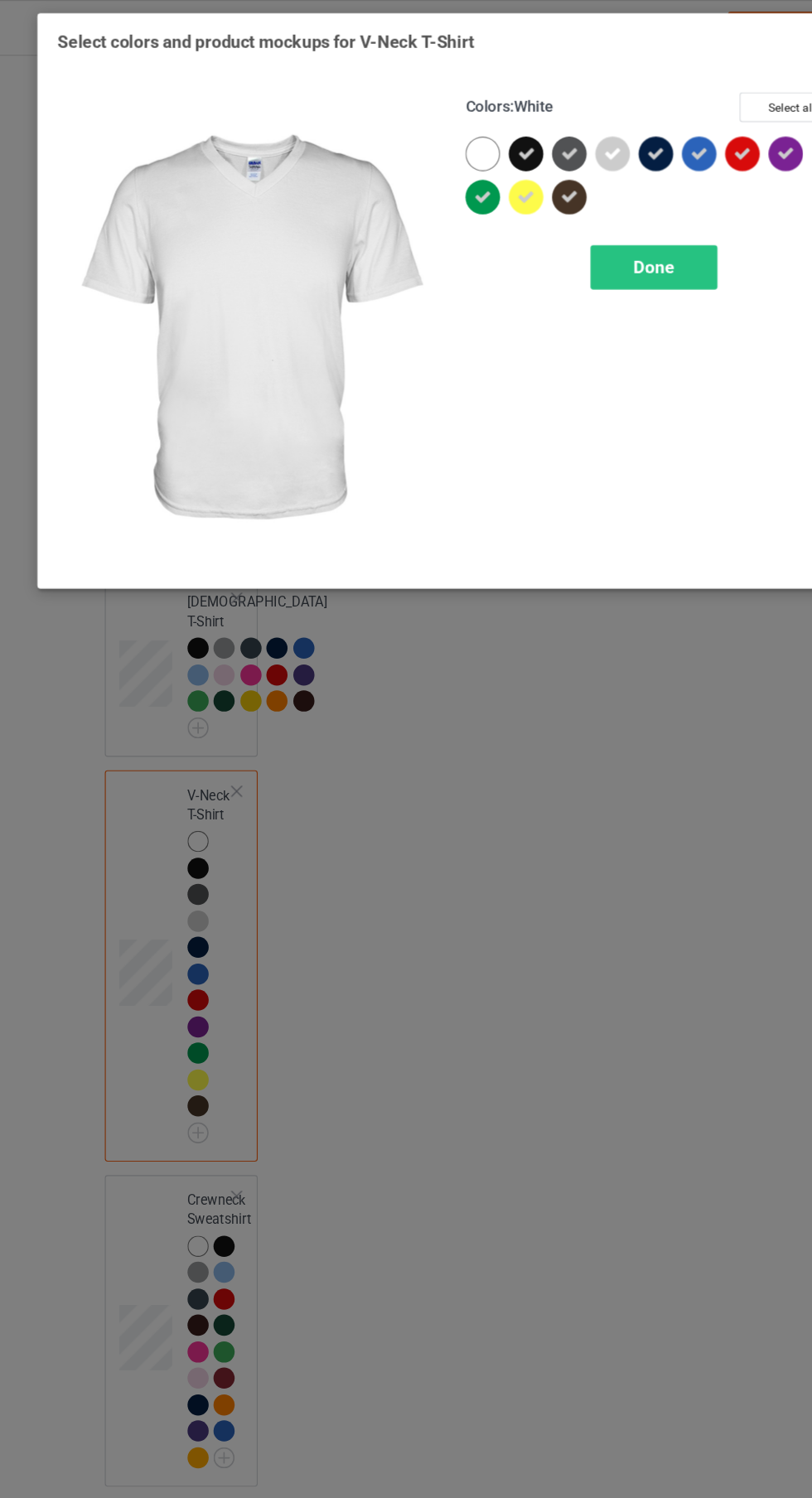
click at [580, 221] on span "Done" at bounding box center [580, 230] width 35 height 17
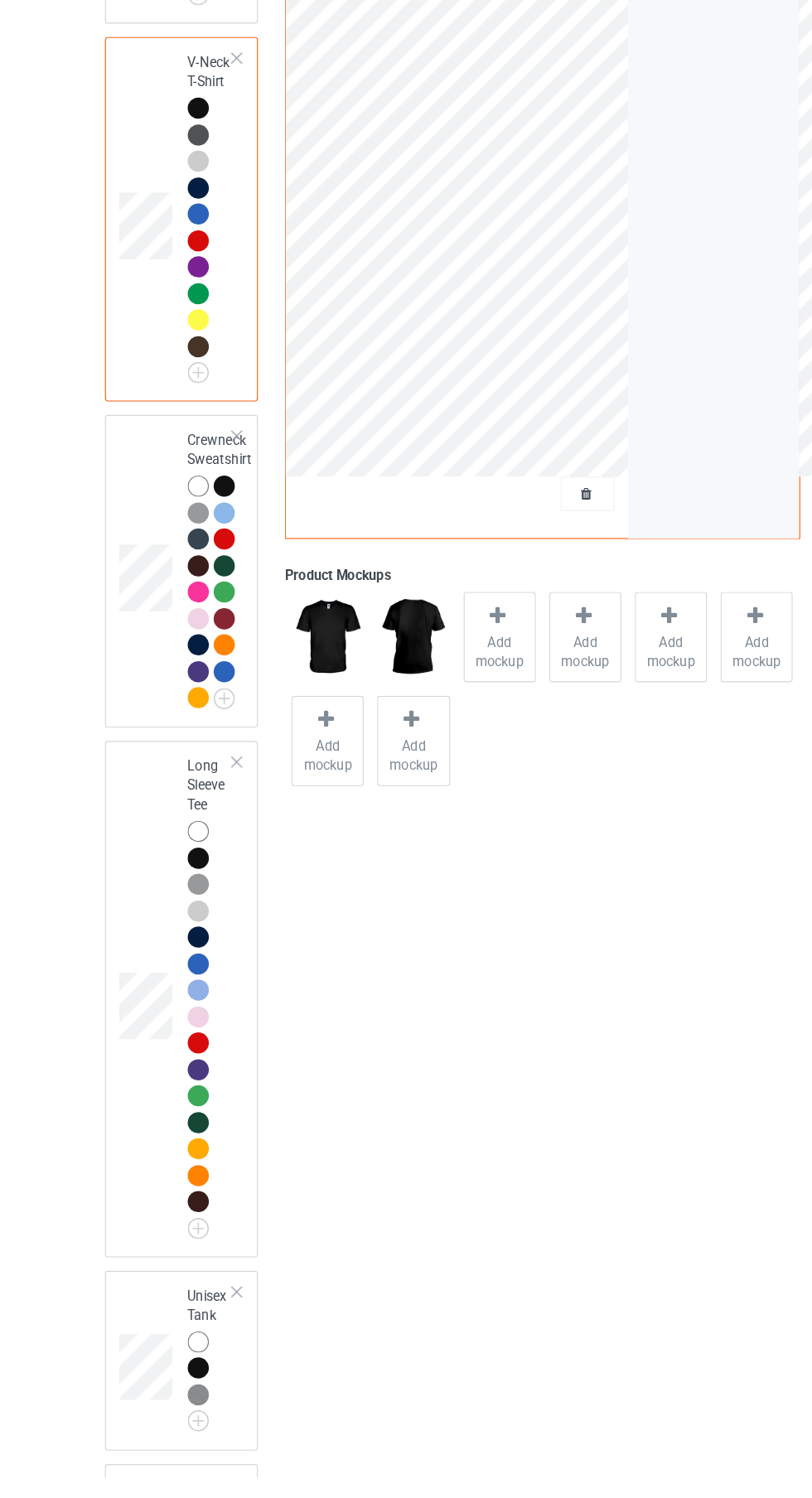
click at [0, 0] on img at bounding box center [0, 0] width 0 height 0
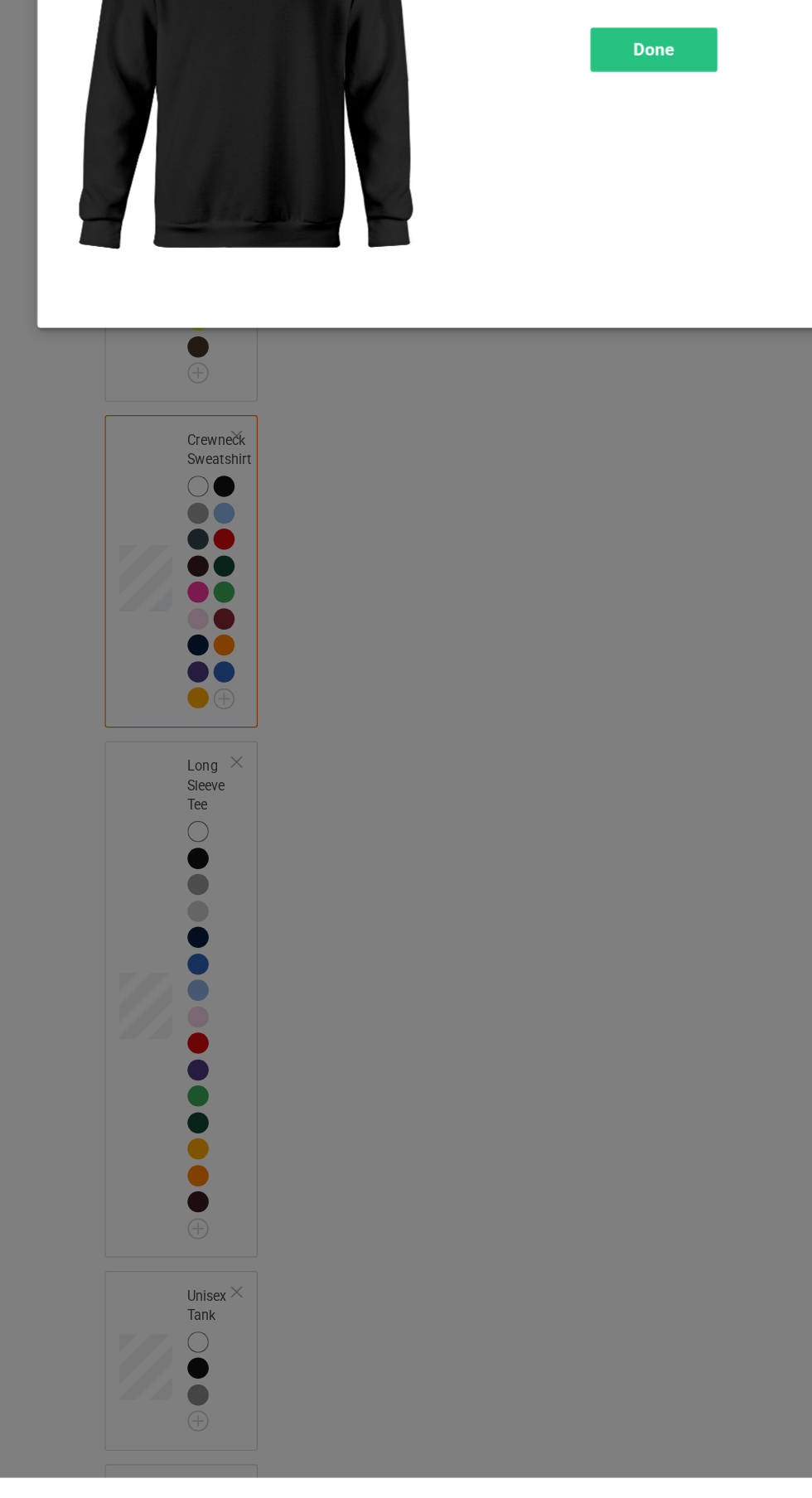
scroll to position [1198, 0]
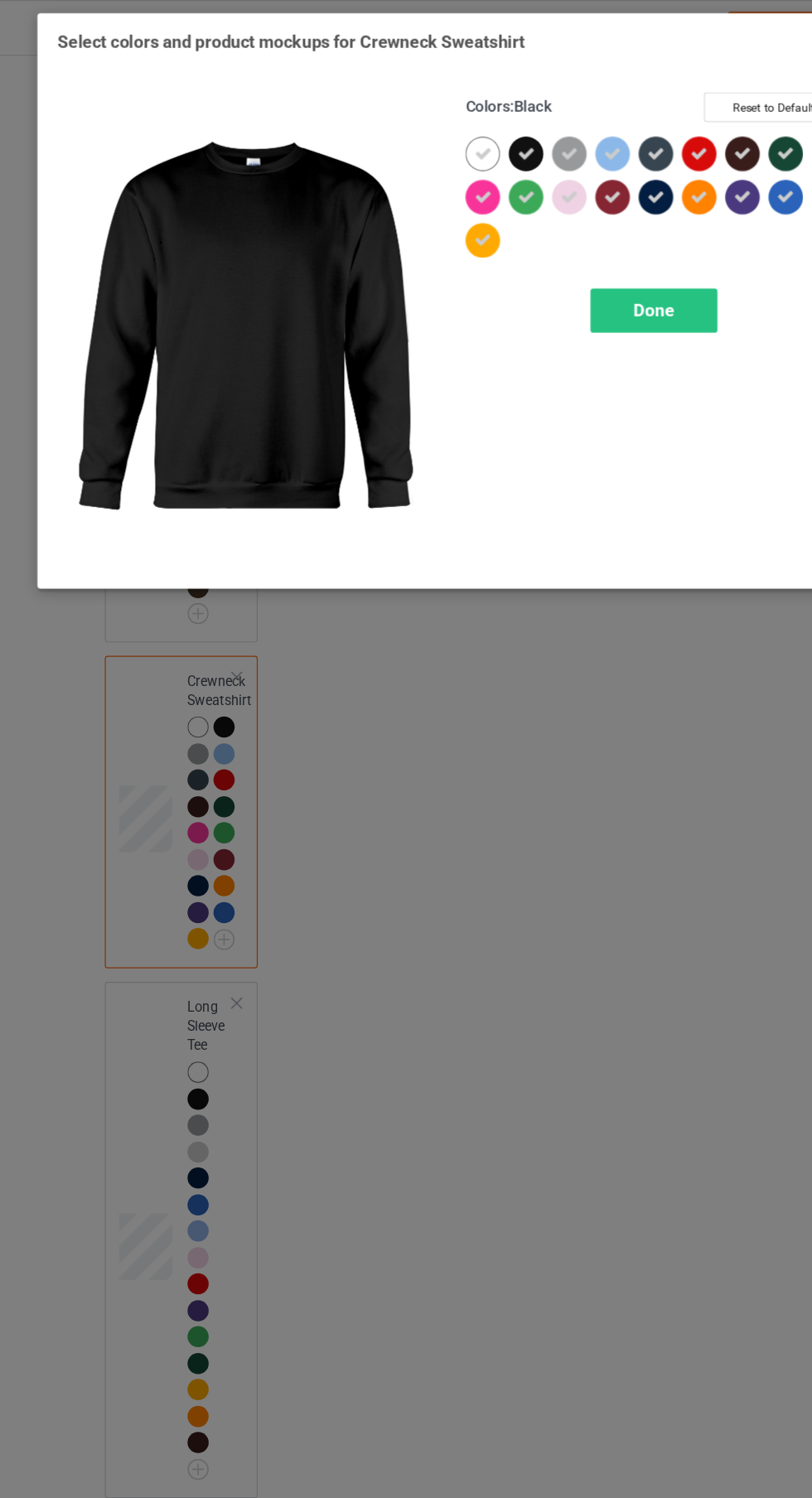
click at [435, 134] on icon at bounding box center [433, 133] width 15 height 15
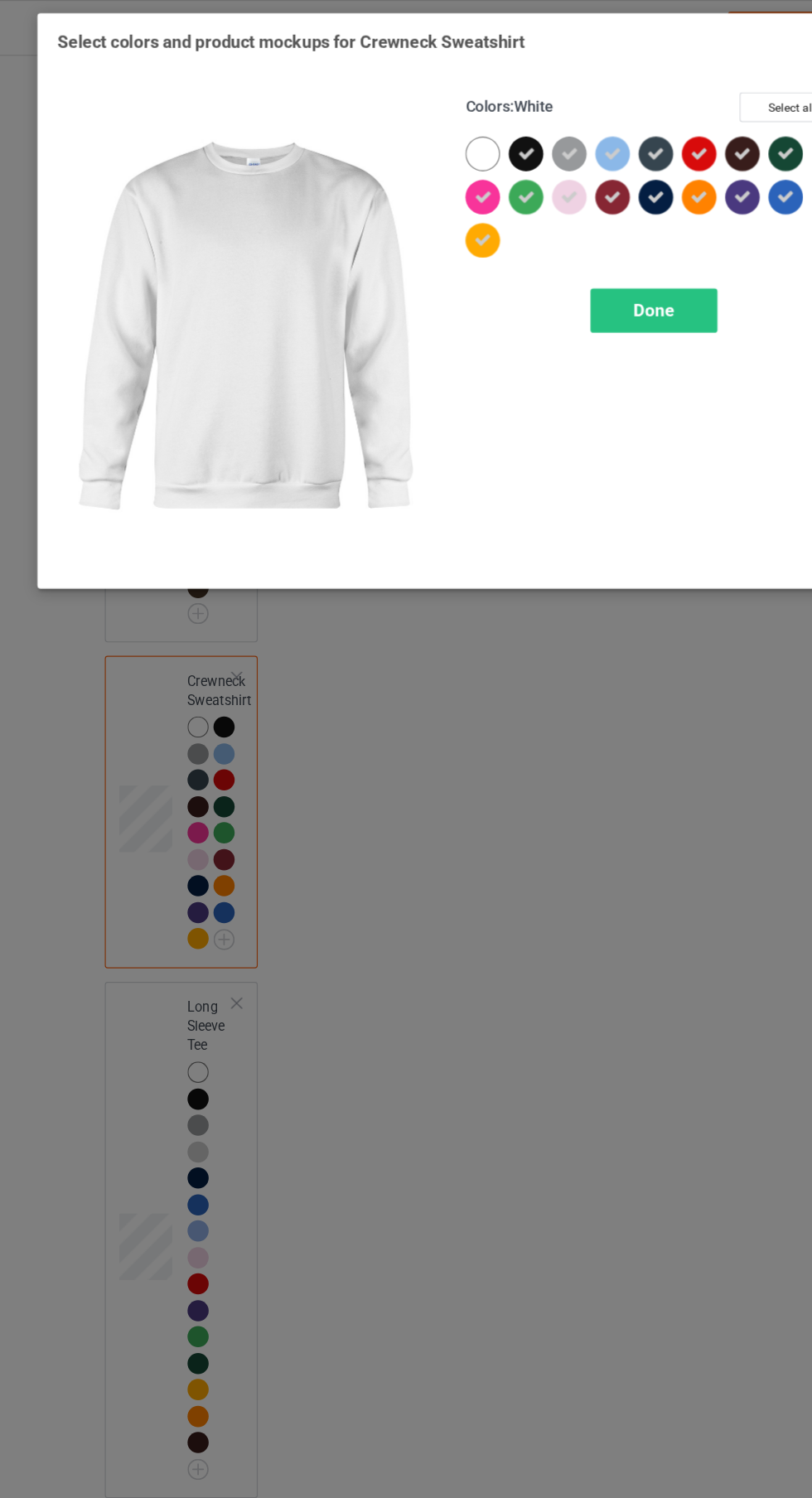
click at [582, 270] on span "Done" at bounding box center [580, 267] width 35 height 17
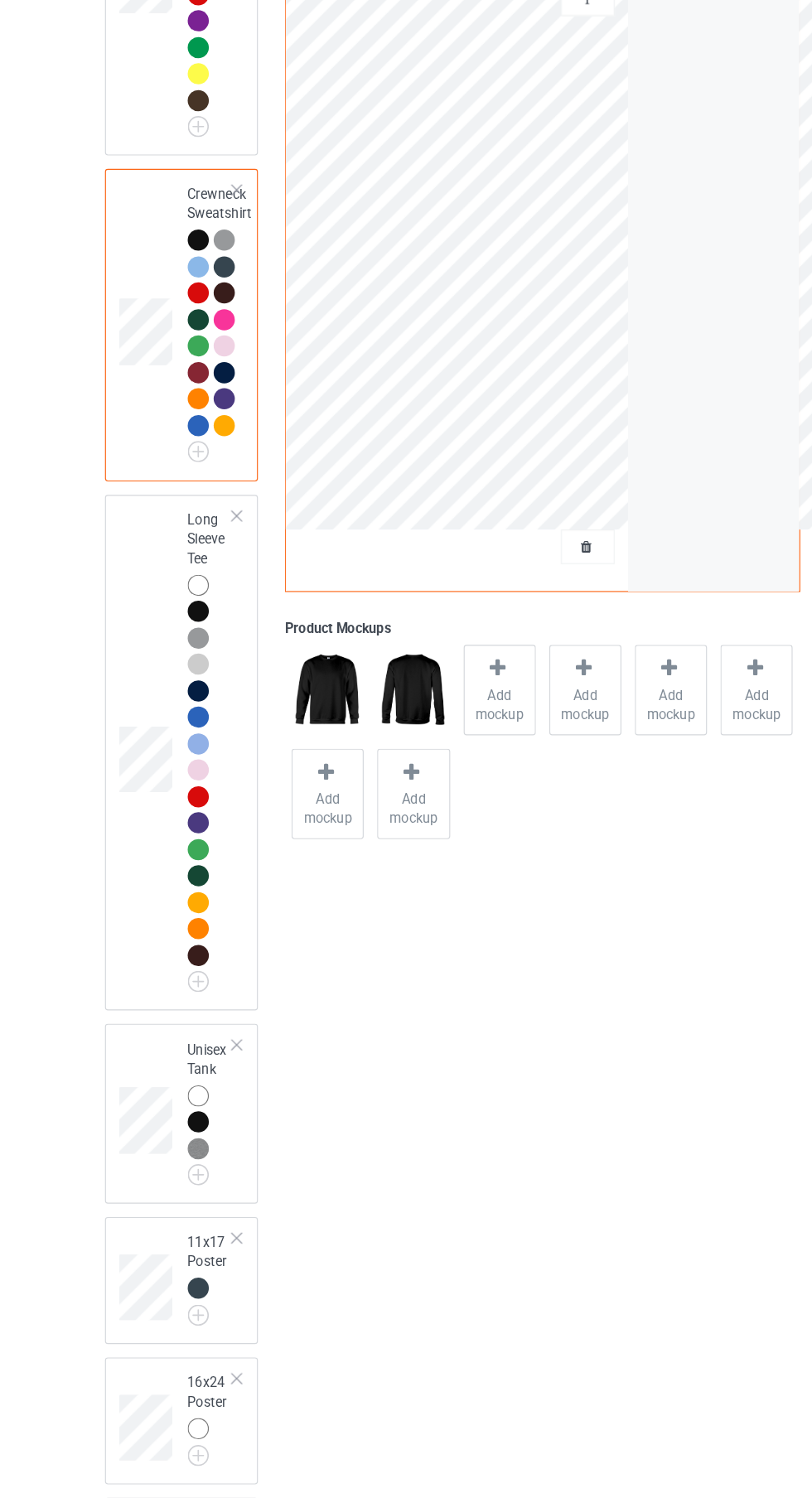
click at [0, 0] on img at bounding box center [0, 0] width 0 height 0
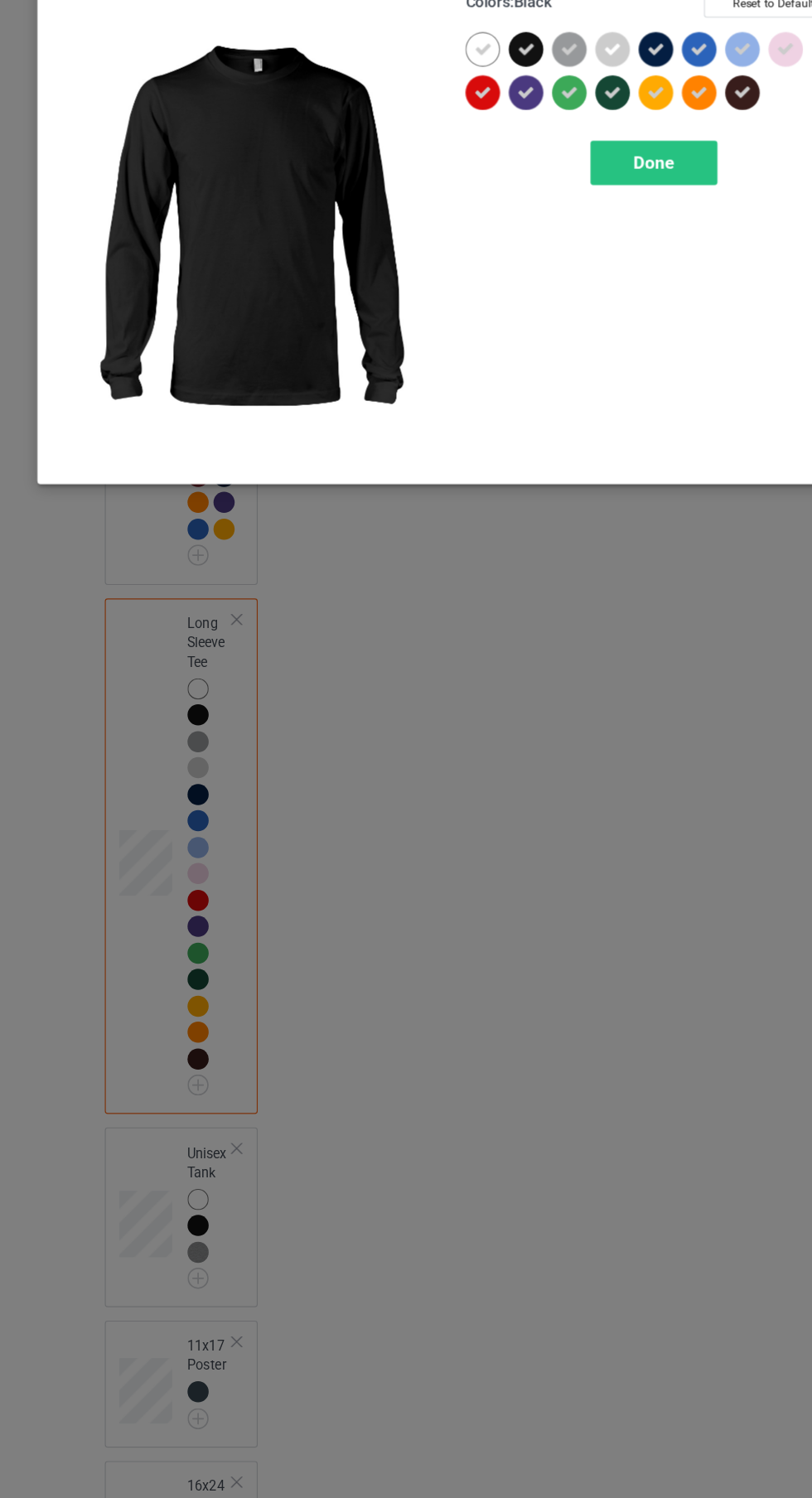
scroll to position [1439, 0]
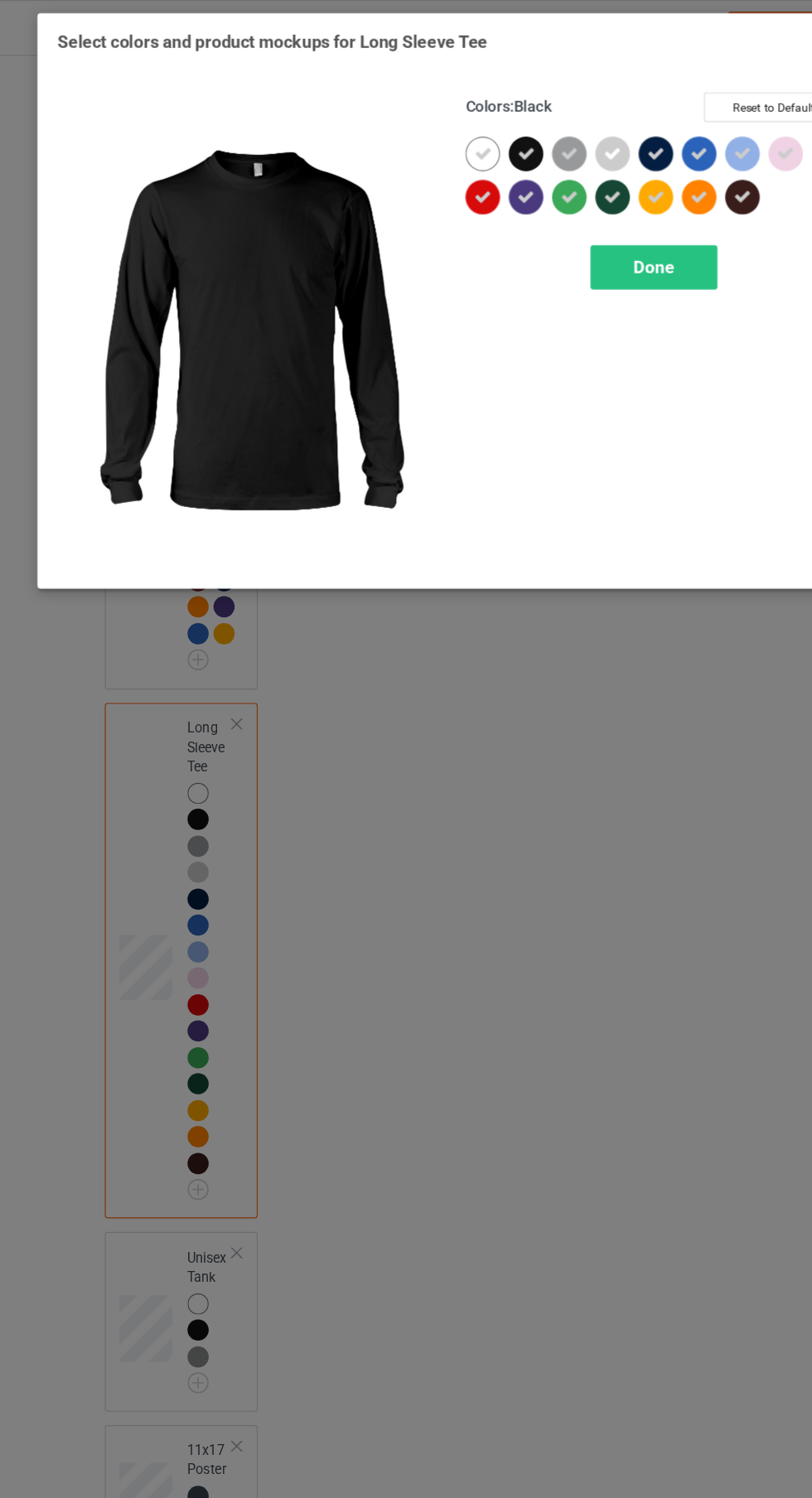
click at [433, 132] on icon at bounding box center [433, 133] width 15 height 15
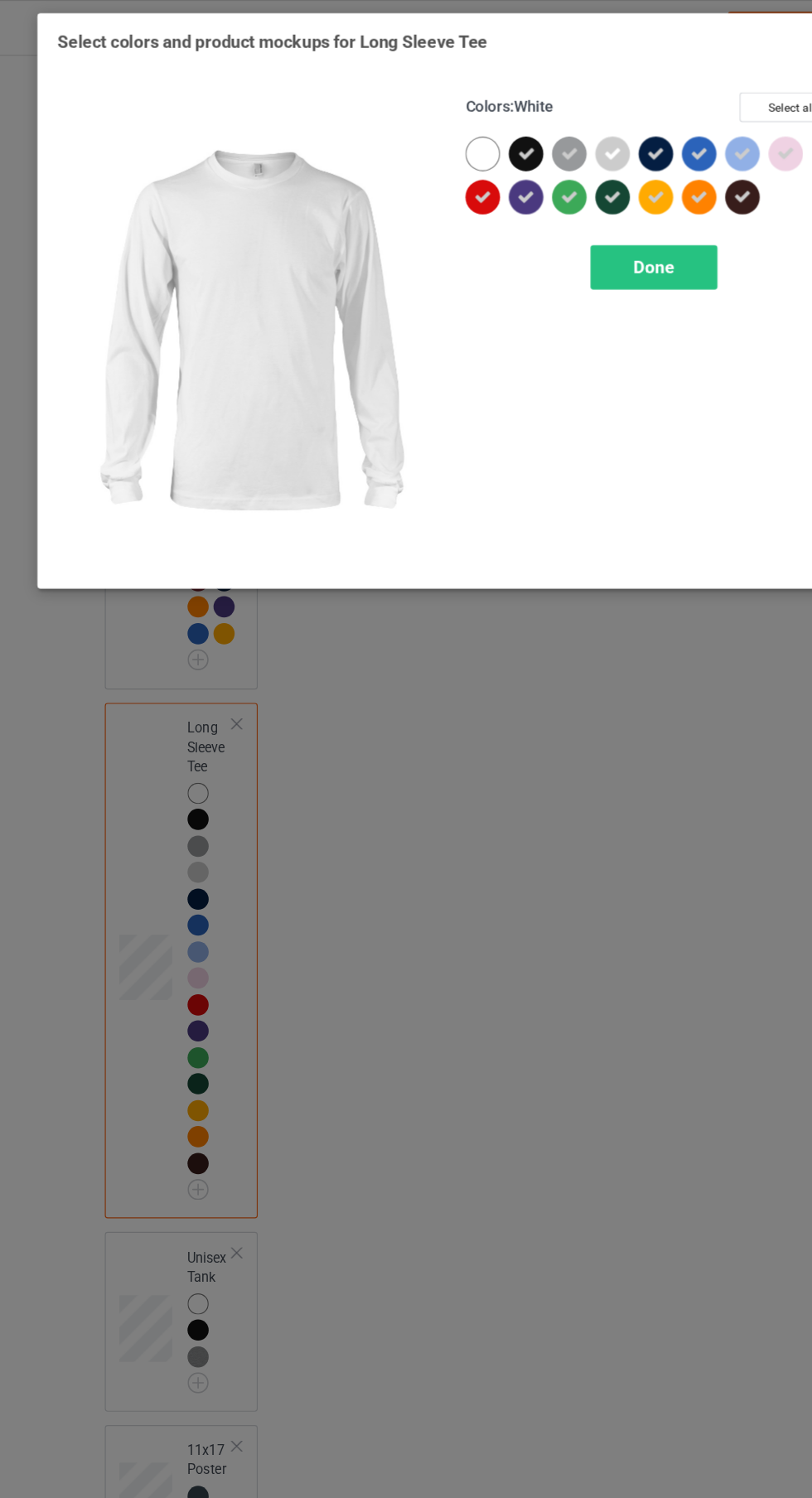
click at [573, 228] on span "Done" at bounding box center [580, 230] width 35 height 17
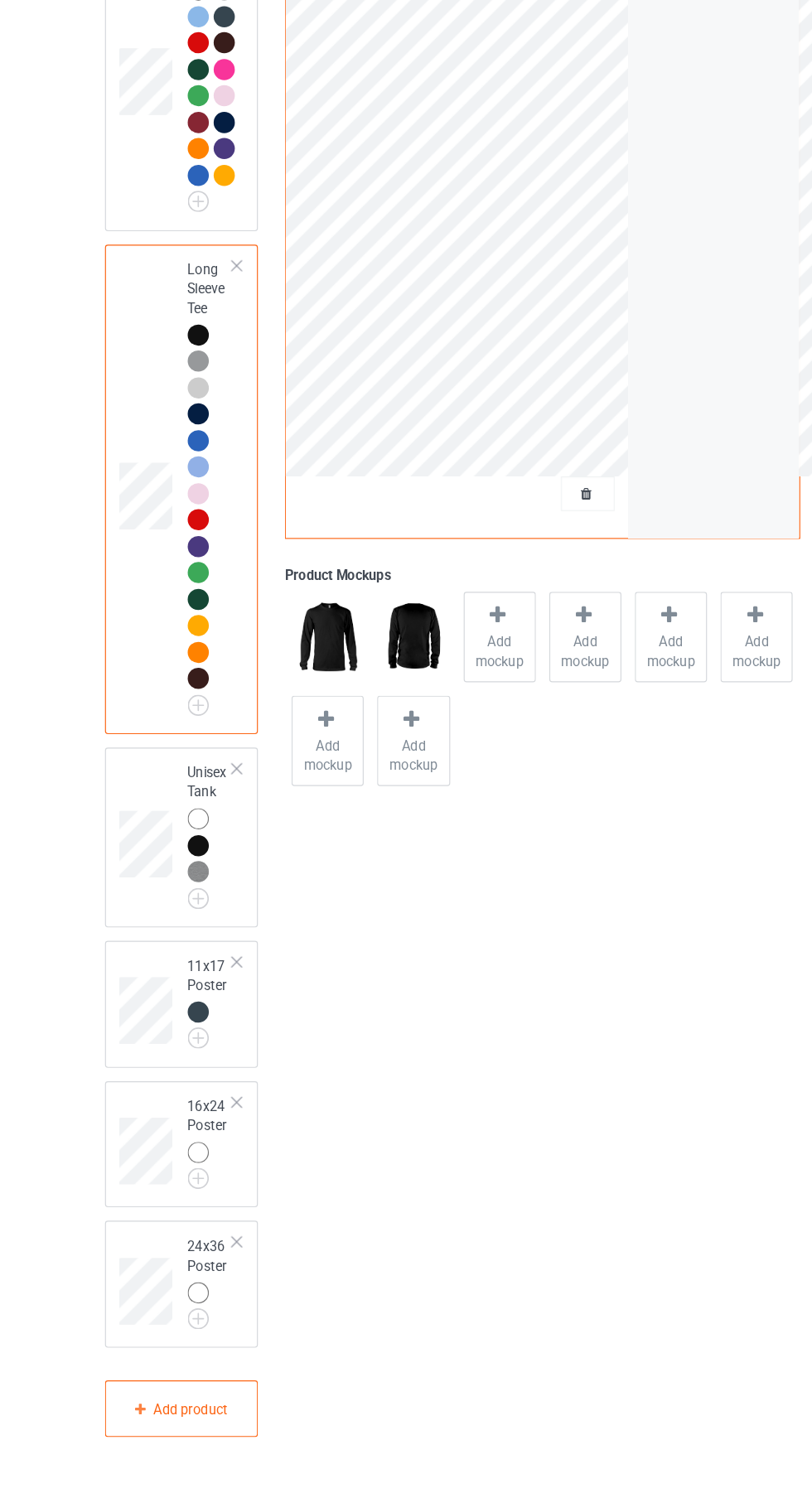
scroll to position [1761, 0]
click at [0, 0] on img at bounding box center [0, 0] width 0 height 0
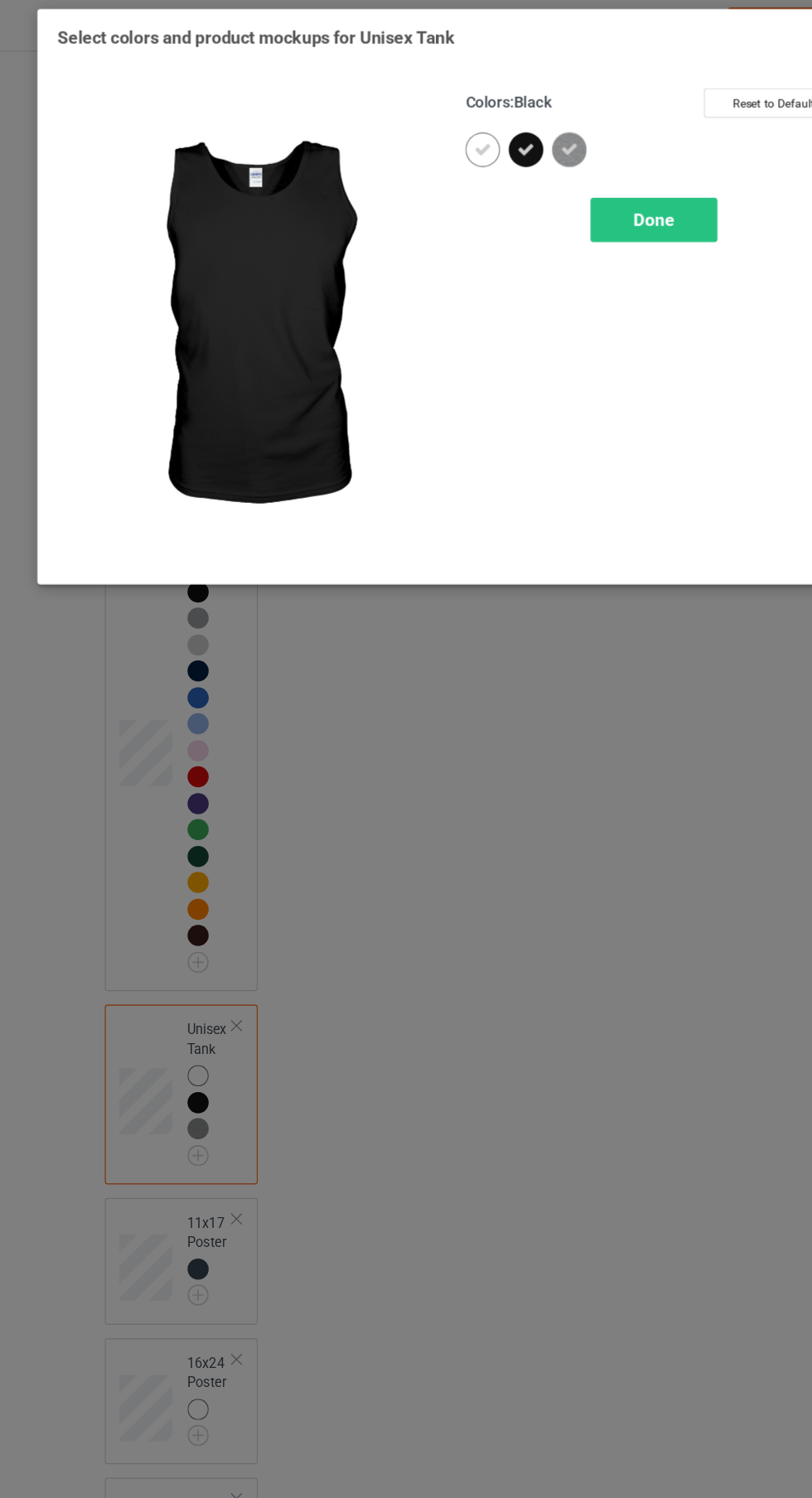
scroll to position [1779, 0]
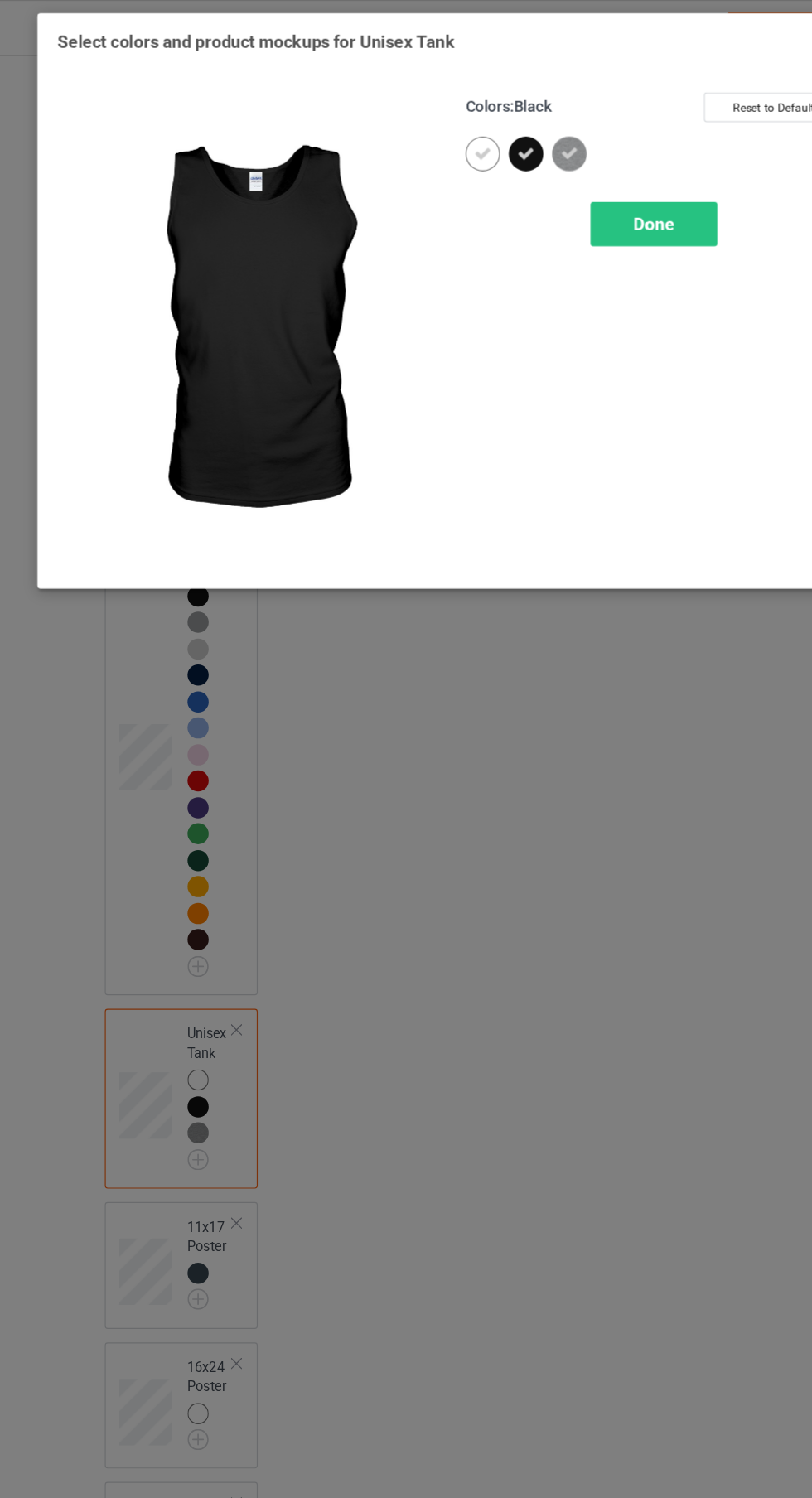
click at [426, 127] on icon at bounding box center [433, 133] width 15 height 15
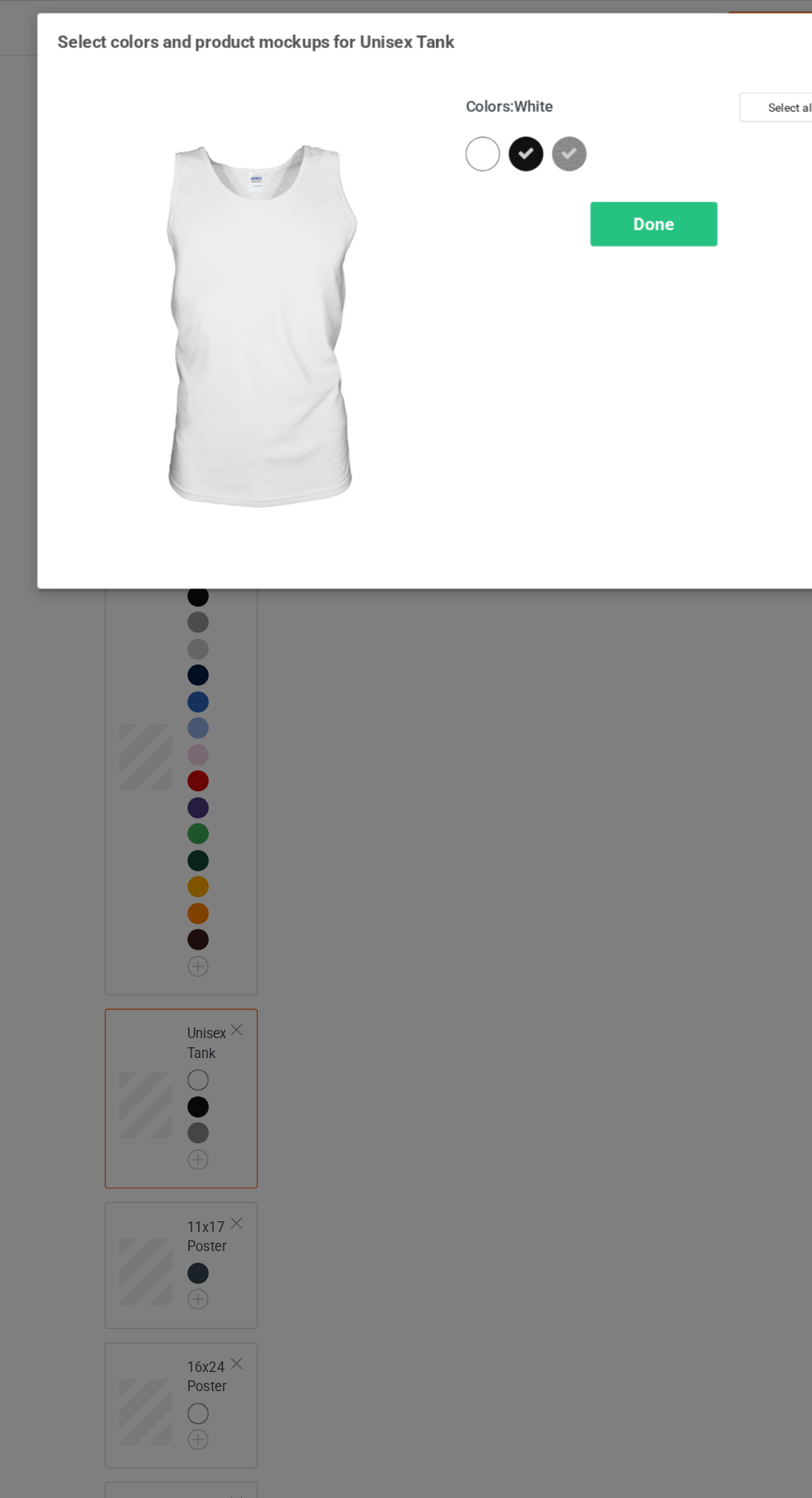
click at [591, 202] on div "Done" at bounding box center [580, 193] width 110 height 38
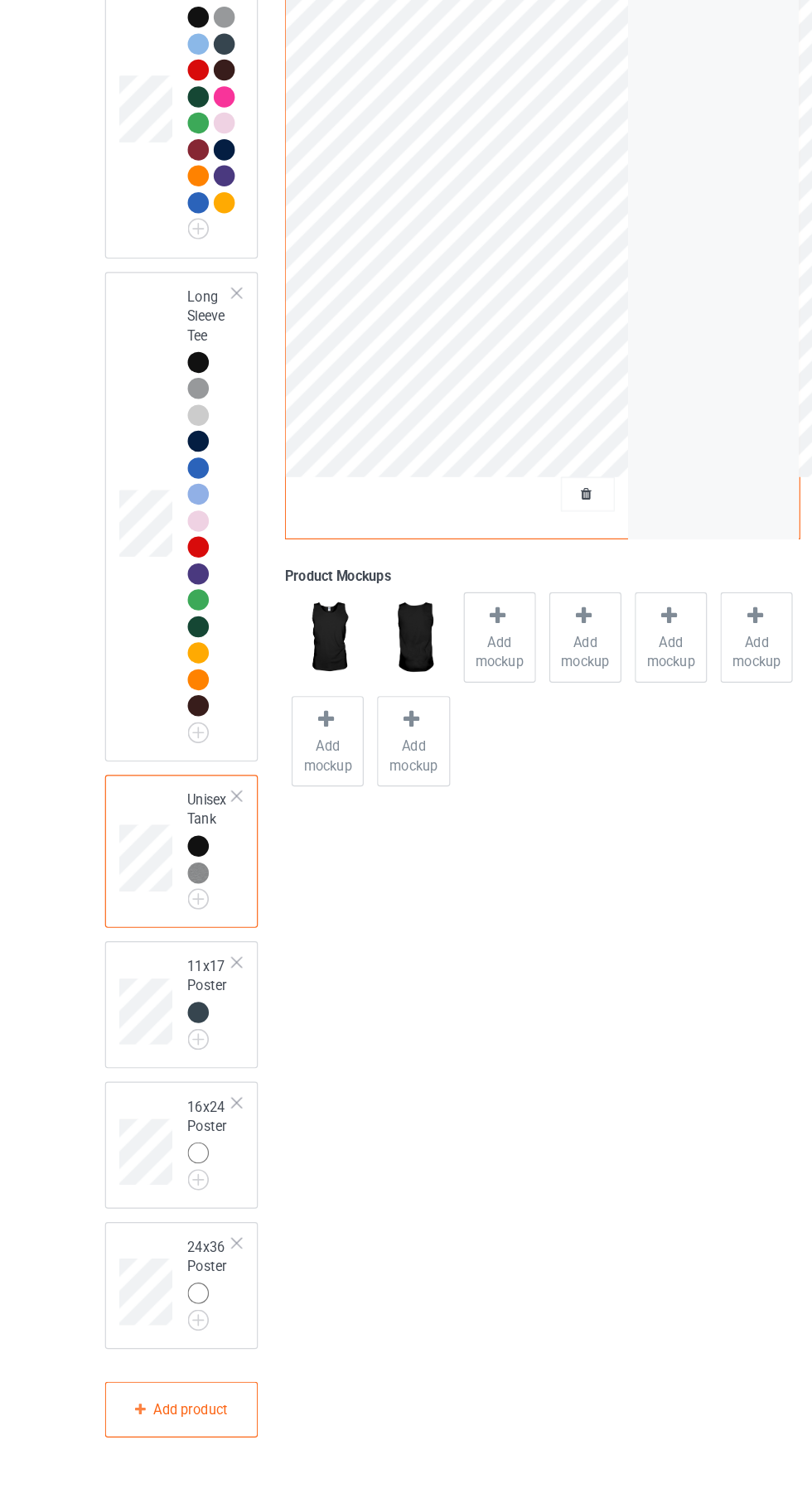
scroll to position [1738, 0]
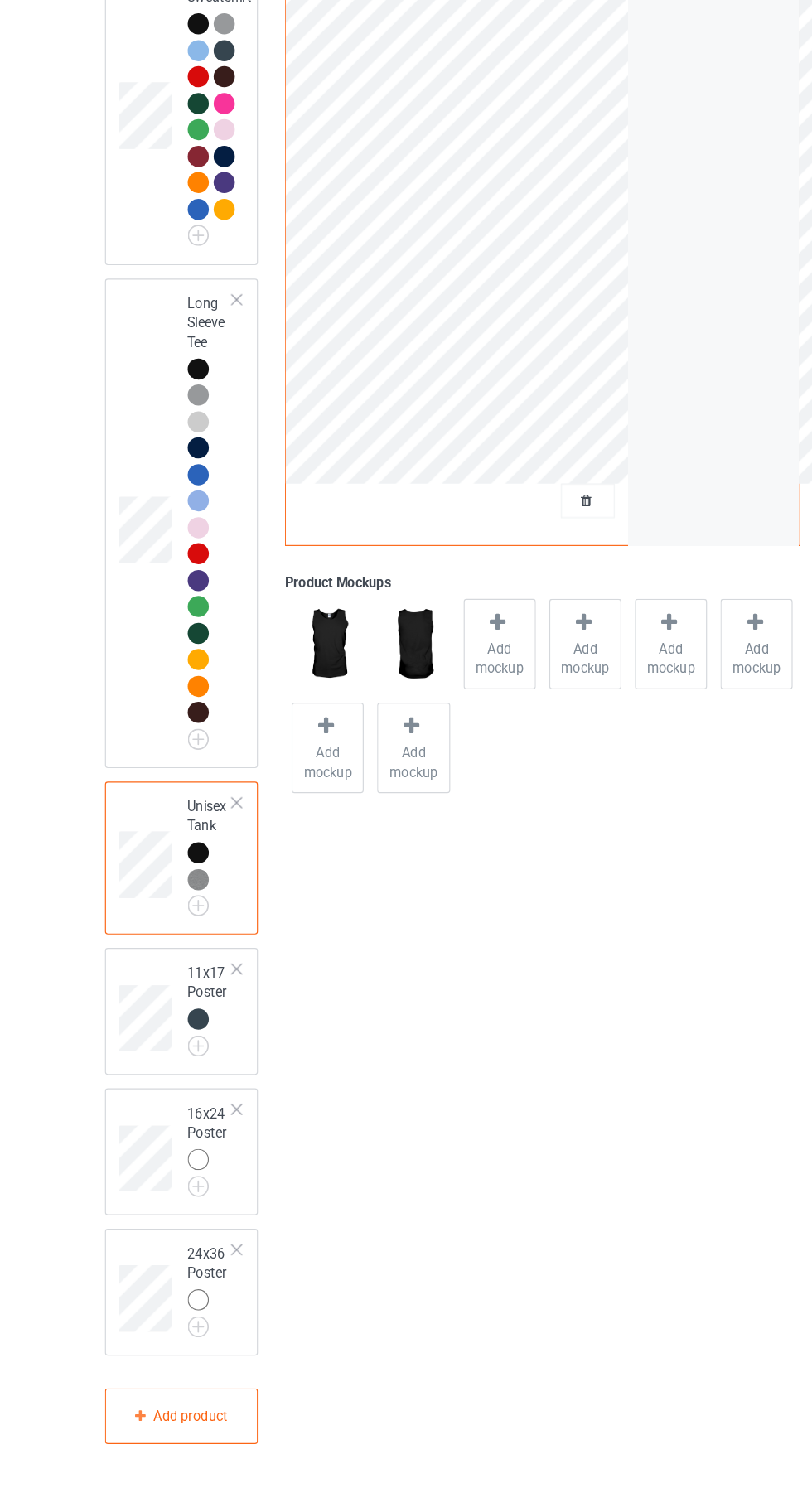
click at [180, 1267] on div "16x24 Poster" at bounding box center [173, 1212] width 133 height 110
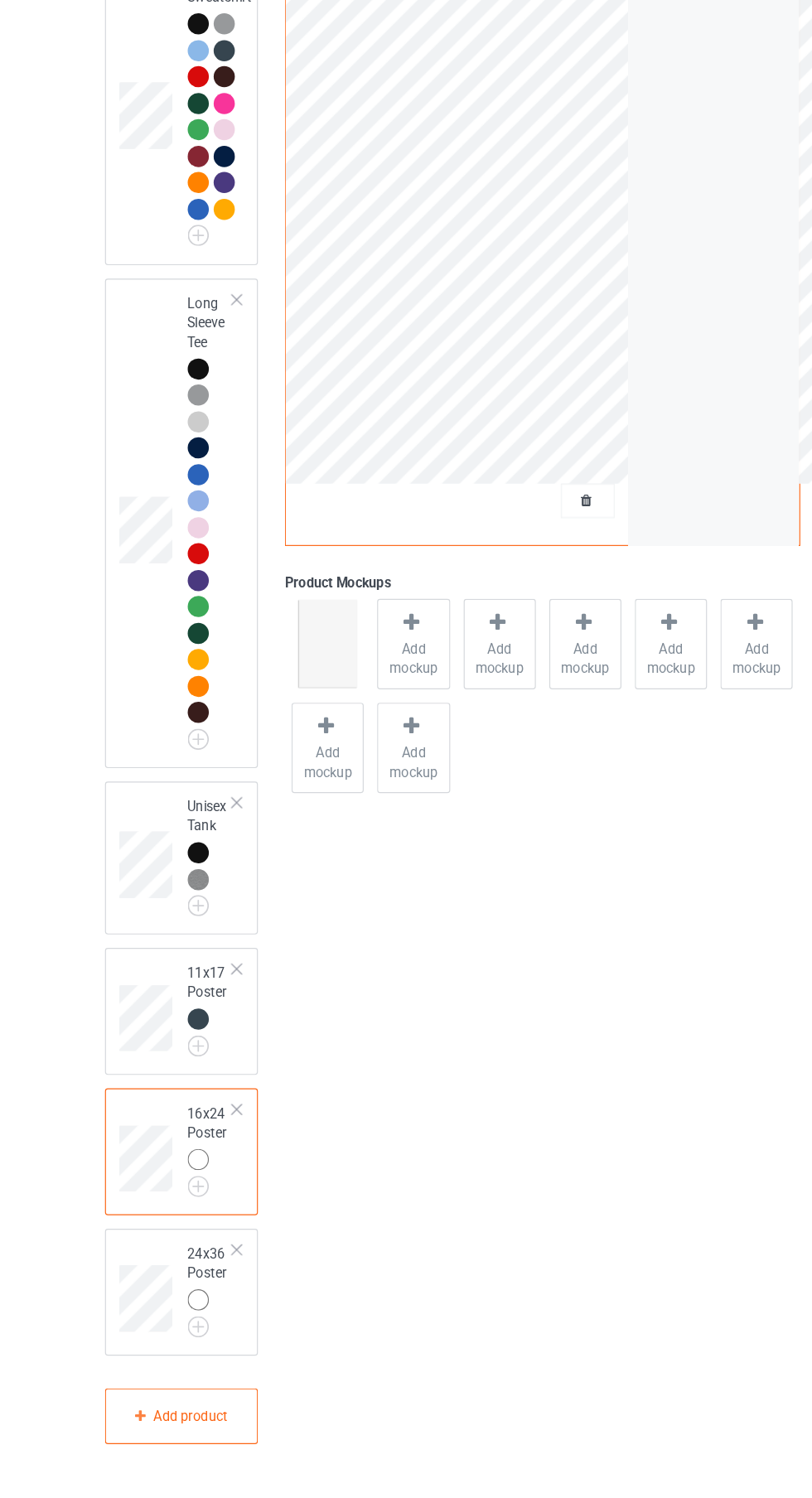
click at [220, 1060] on div at bounding box center [220, 1054] width 12 height 12
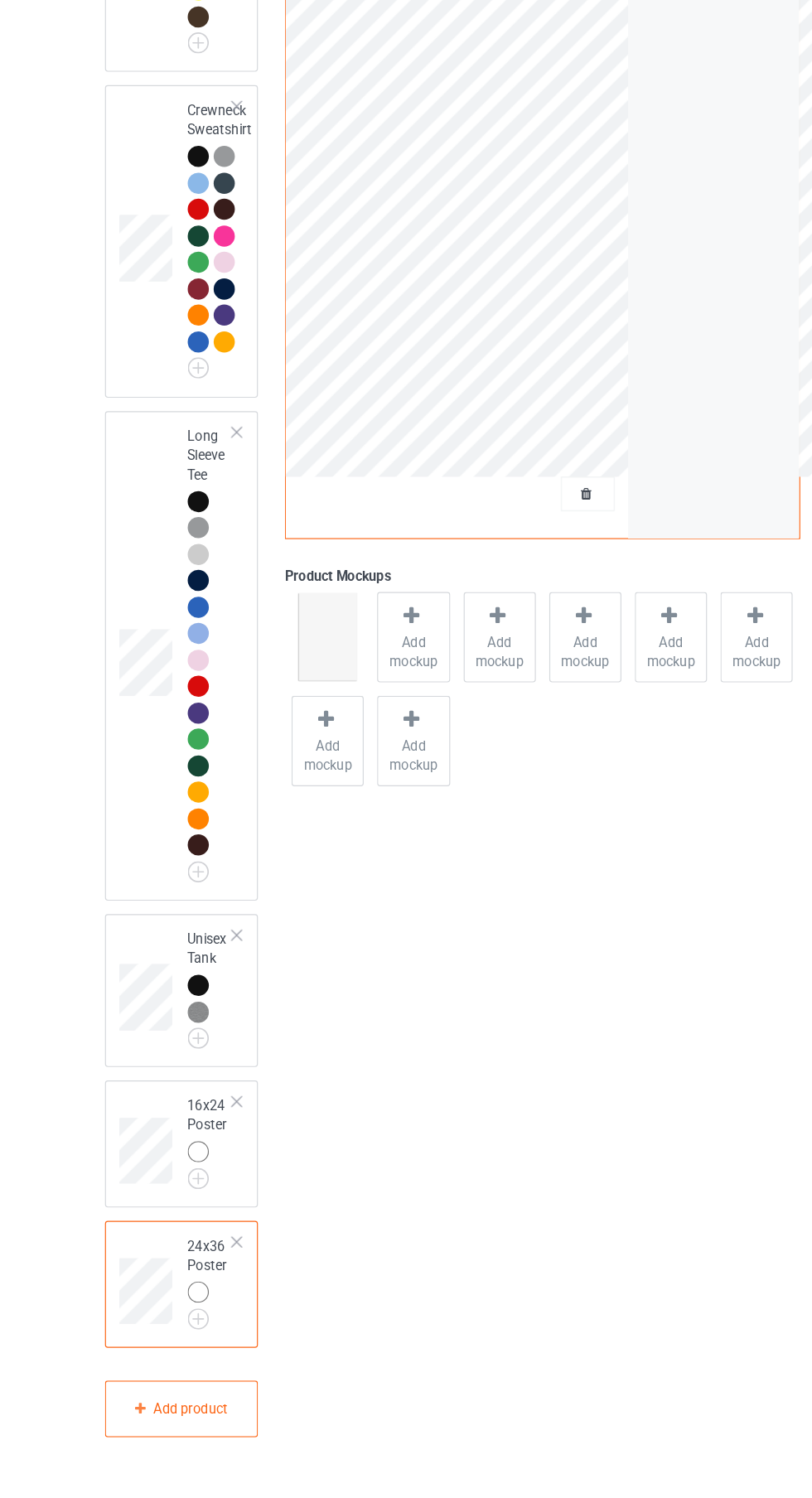
click at [220, 1037] on div at bounding box center [220, 1031] width 12 height 12
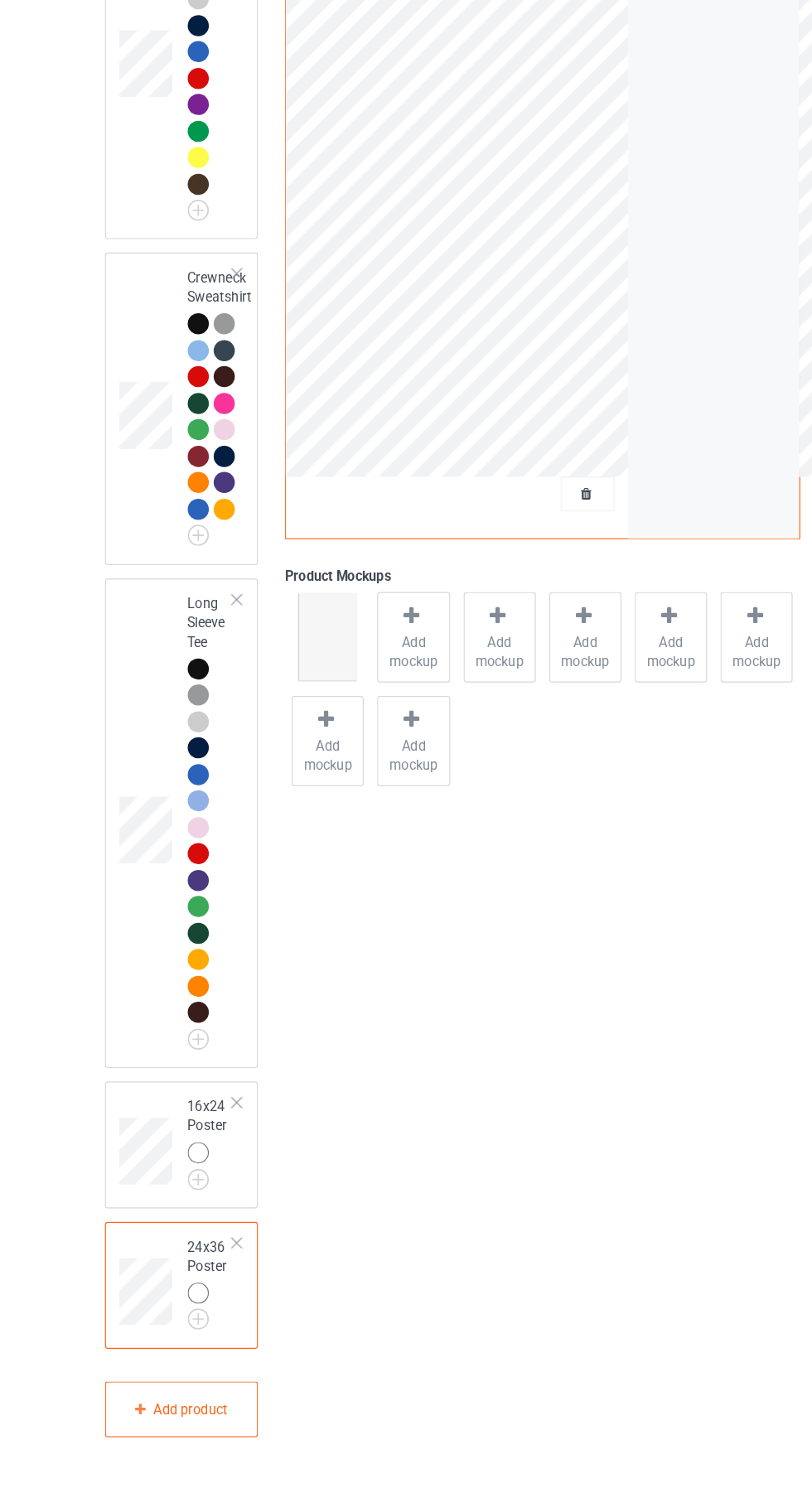
scroll to position [1473, 0]
click at [224, 1181] on div at bounding box center [220, 1175] width 12 height 12
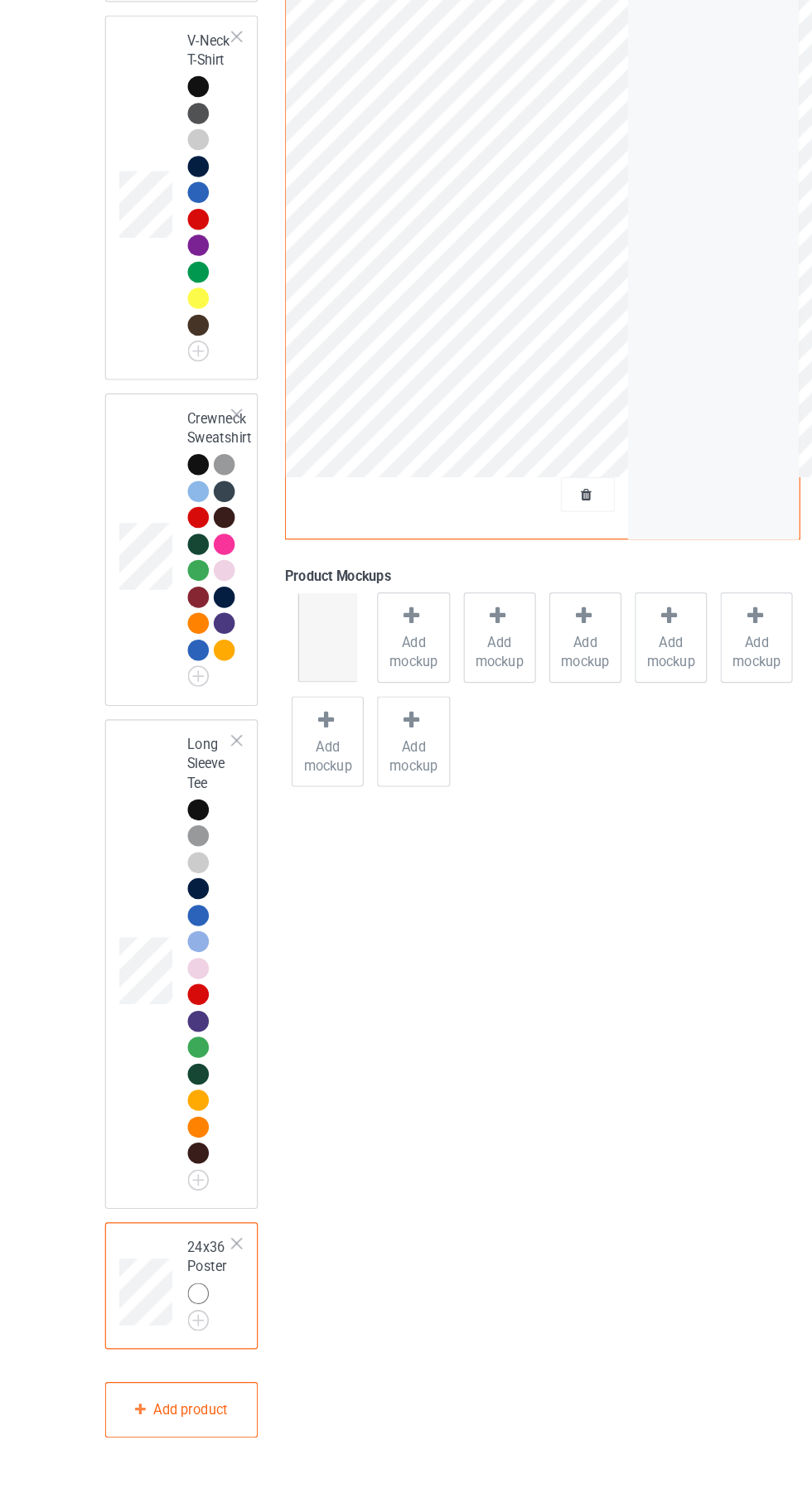
scroll to position [1352, 0]
click at [220, 1302] on div at bounding box center [220, 1296] width 12 height 12
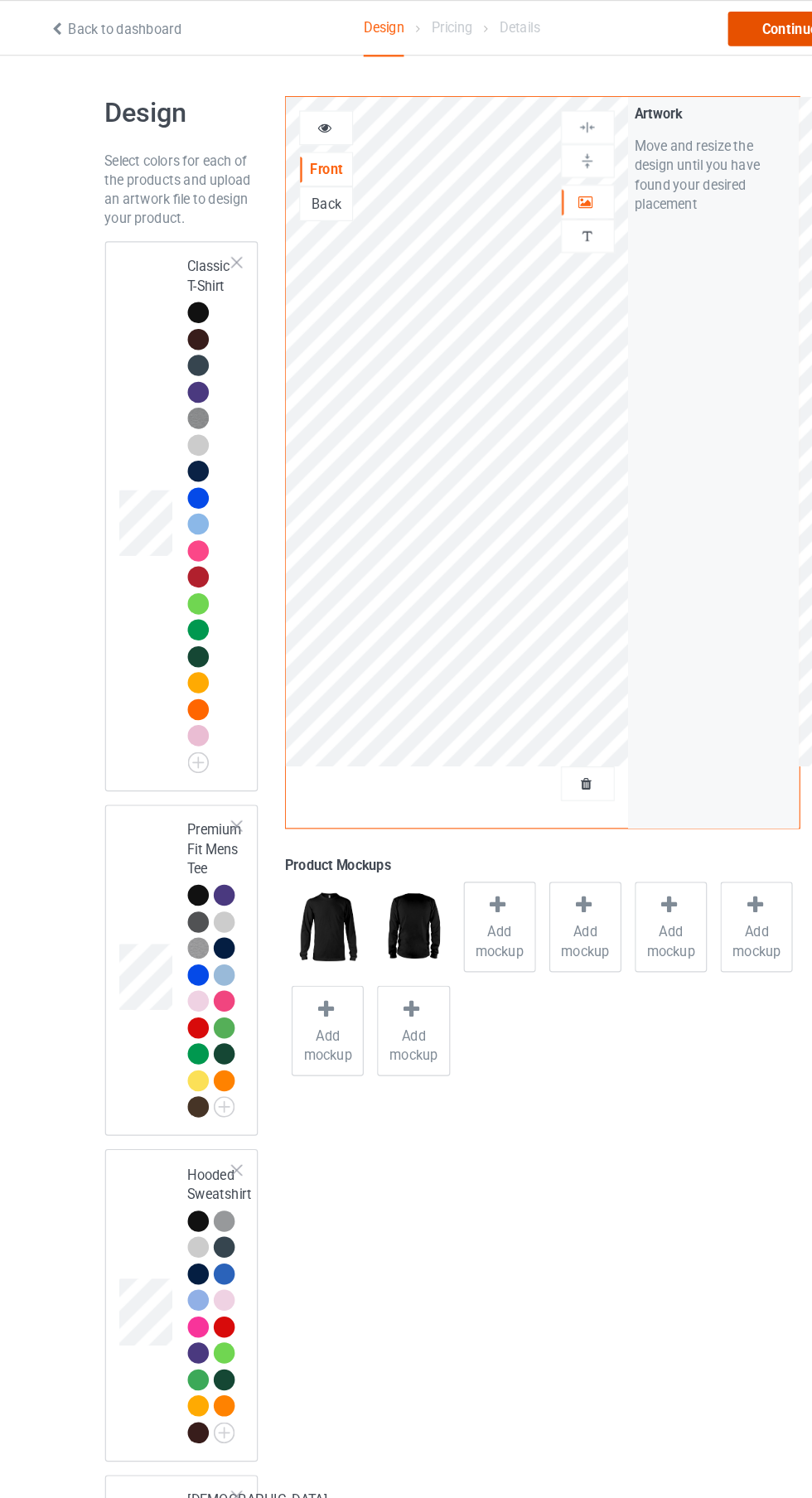
click at [677, 31] on div "Continue" at bounding box center [697, 25] width 106 height 30
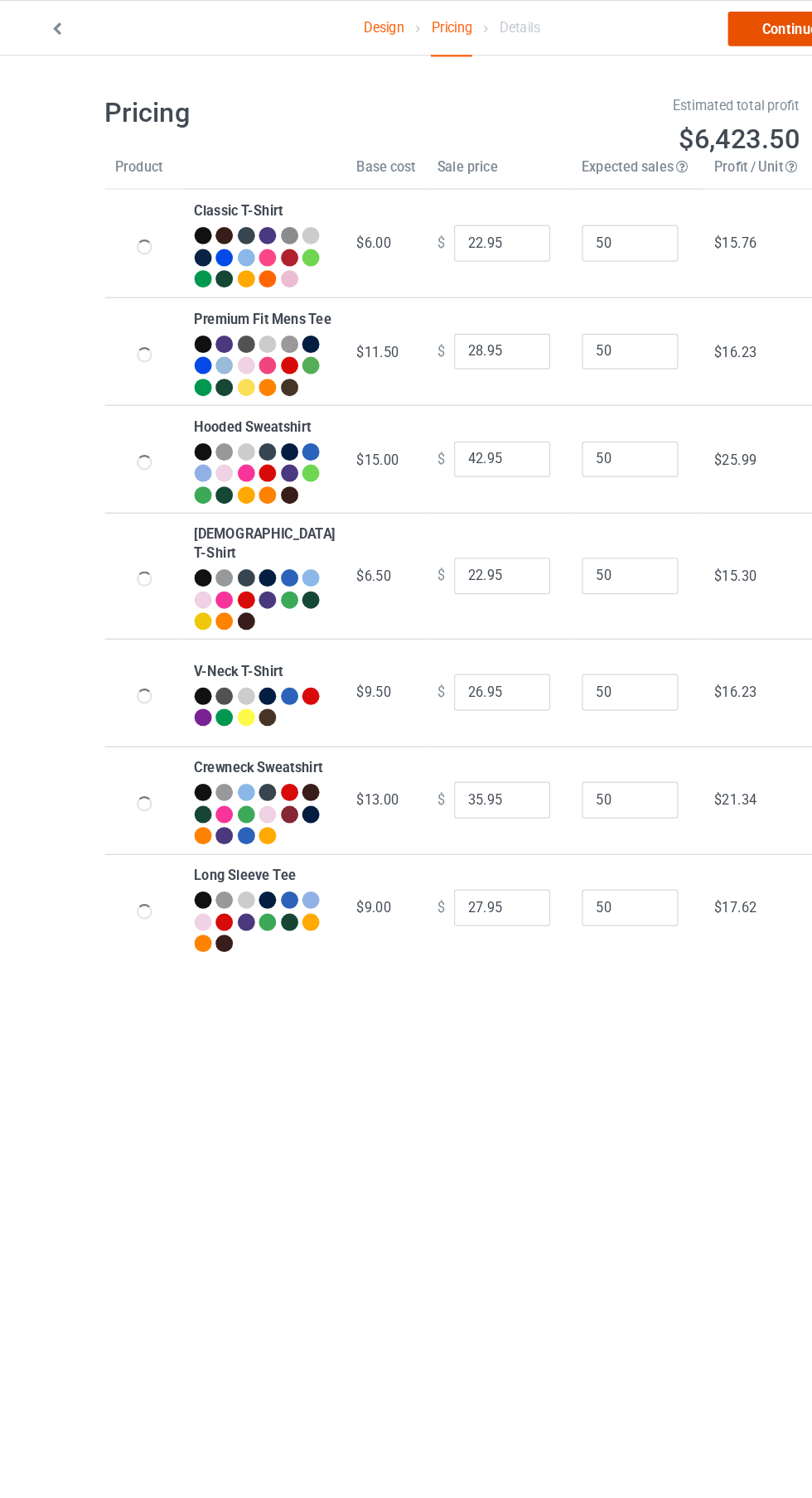
click at [682, 32] on link "Continue" at bounding box center [697, 25] width 106 height 30
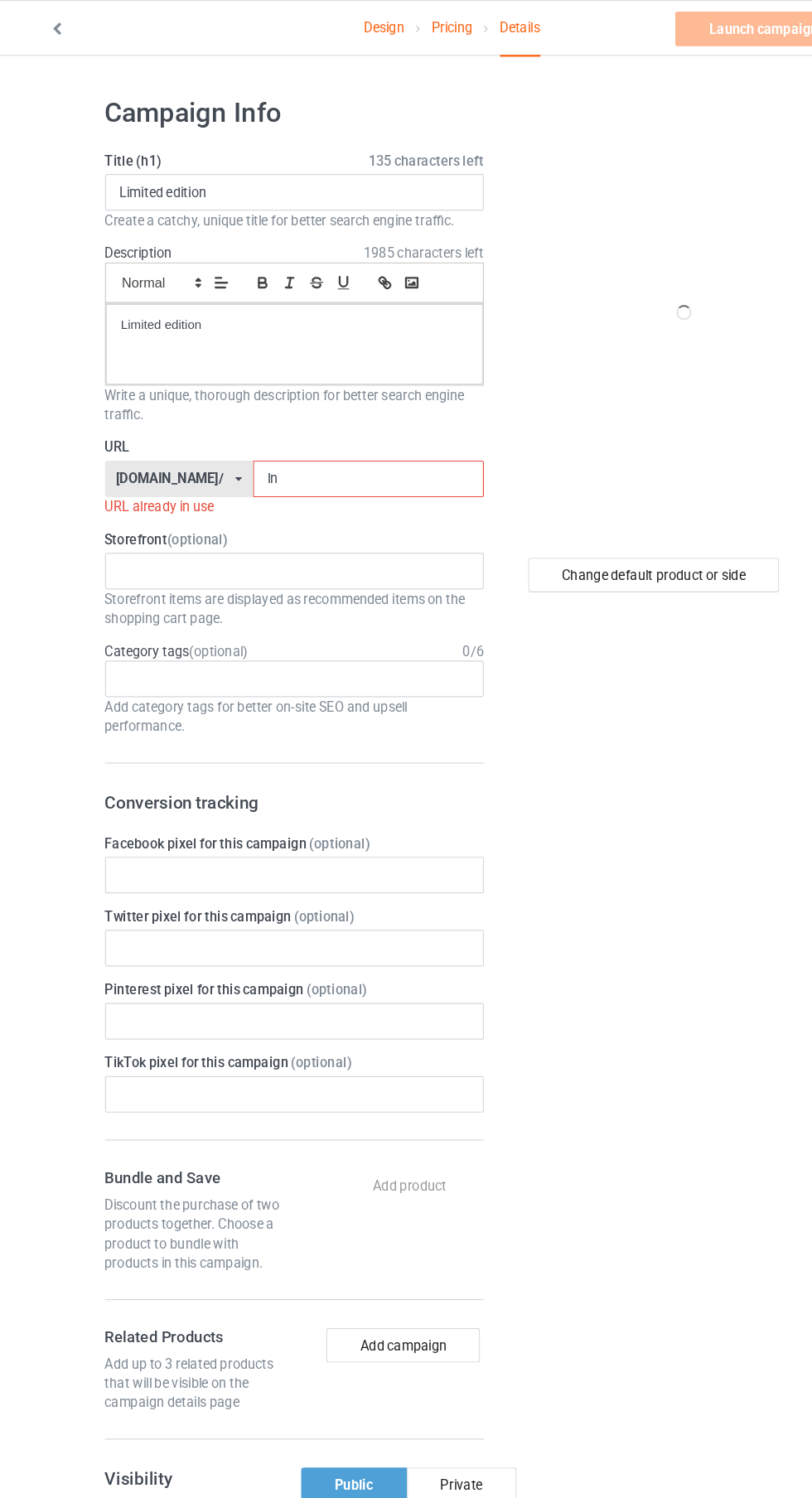
click at [346, 412] on input "ln" at bounding box center [333, 412] width 198 height 31
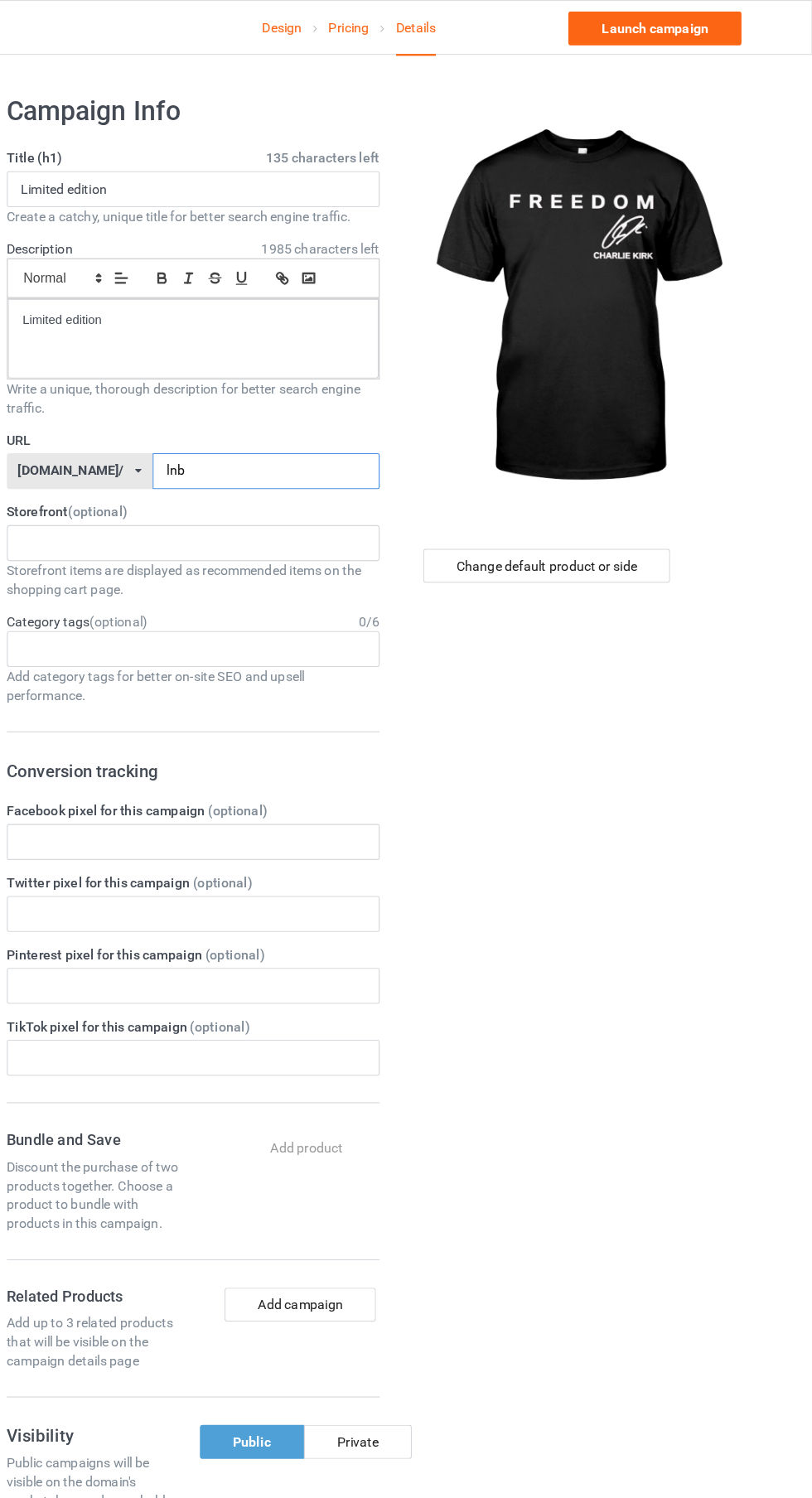
type input "lnb"
click at [632, 495] on div "Change default product or side" at bounding box center [580, 496] width 217 height 30
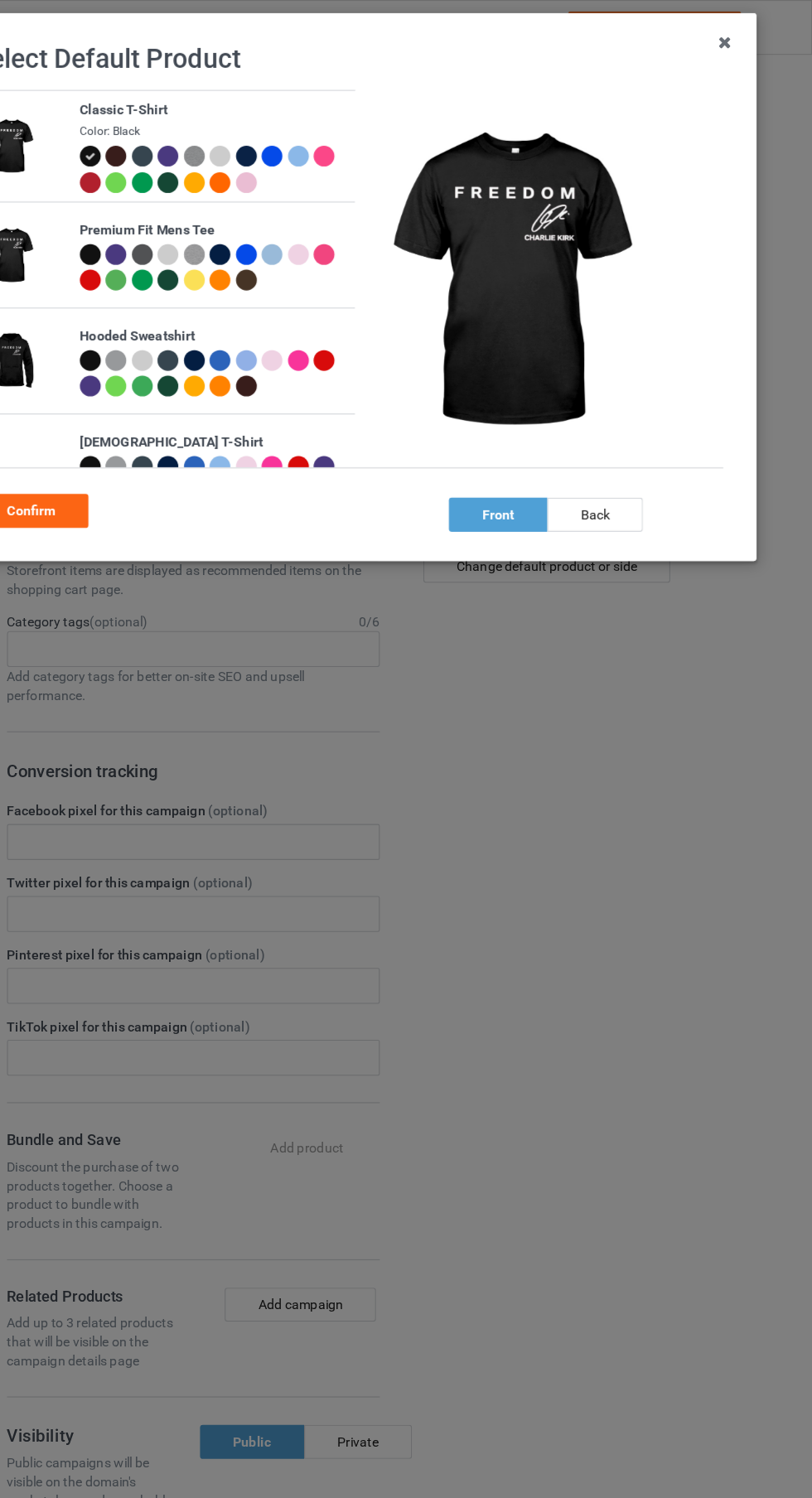
click at [181, 169] on div at bounding box center [182, 162] width 23 height 23
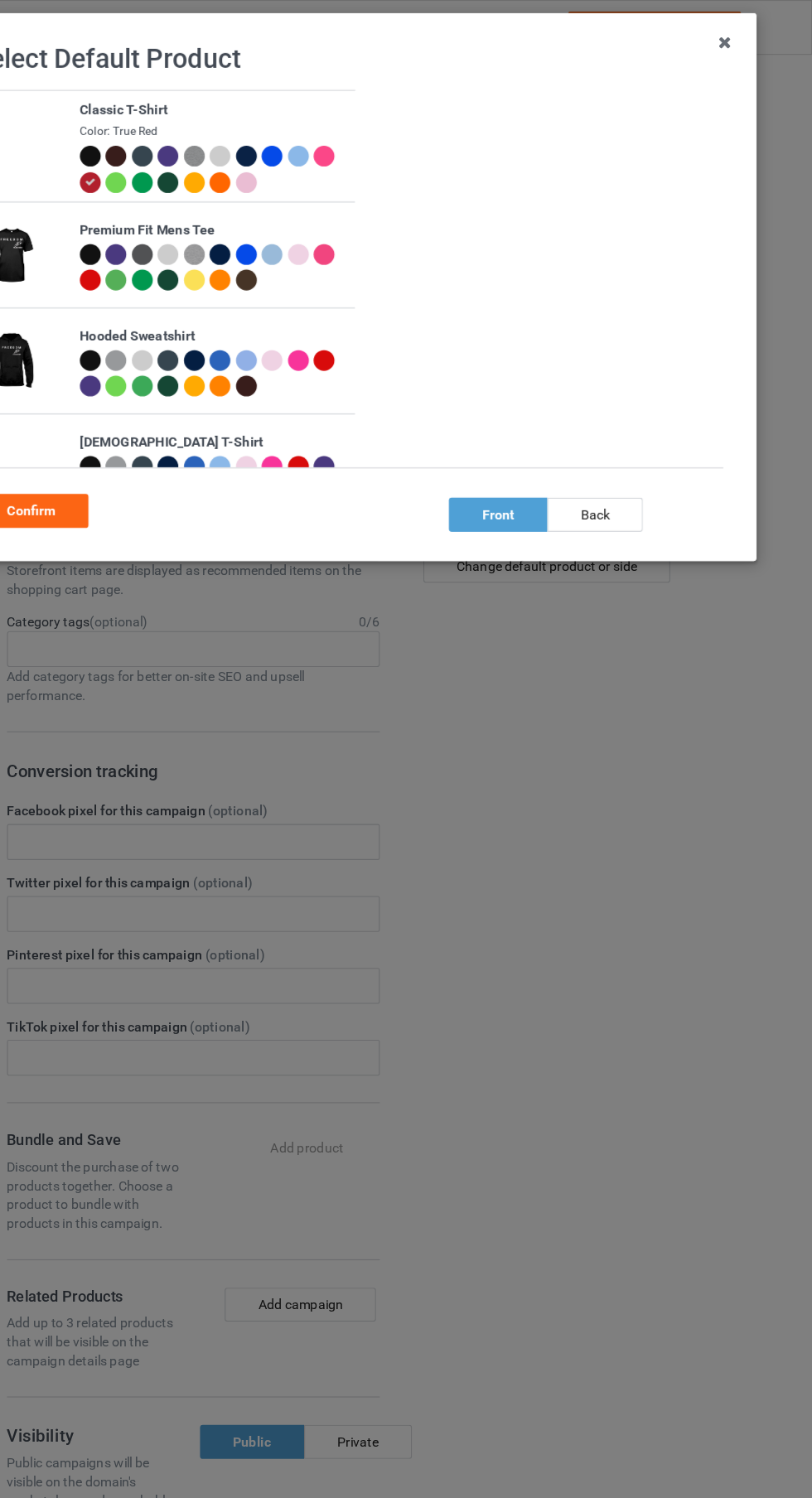
click at [155, 458] on div "Confirm" at bounding box center [128, 447] width 101 height 30
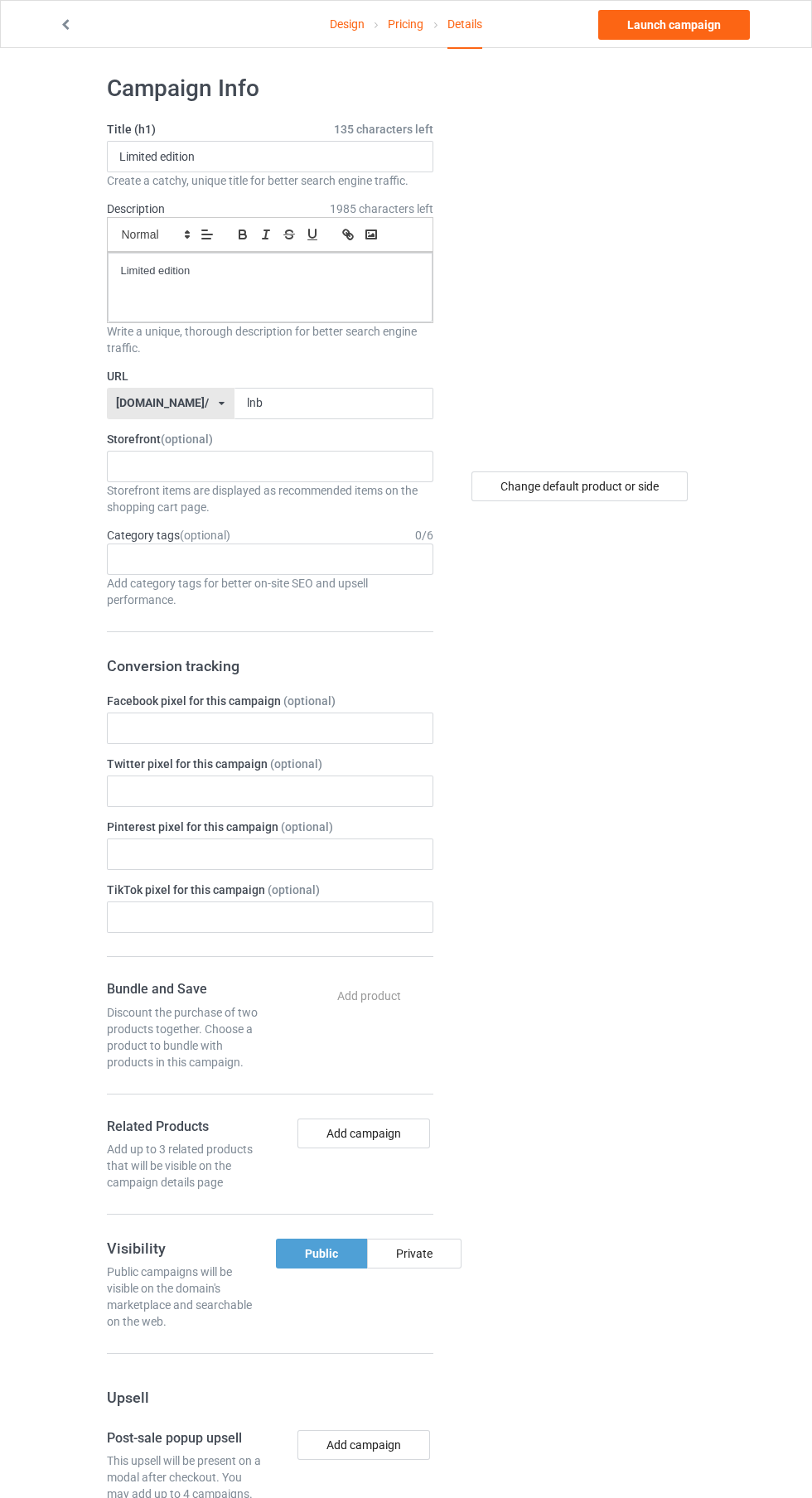
scroll to position [7, 0]
click at [720, 30] on link "Launch campaign" at bounding box center [674, 25] width 152 height 30
